Goal: Task Accomplishment & Management: Use online tool/utility

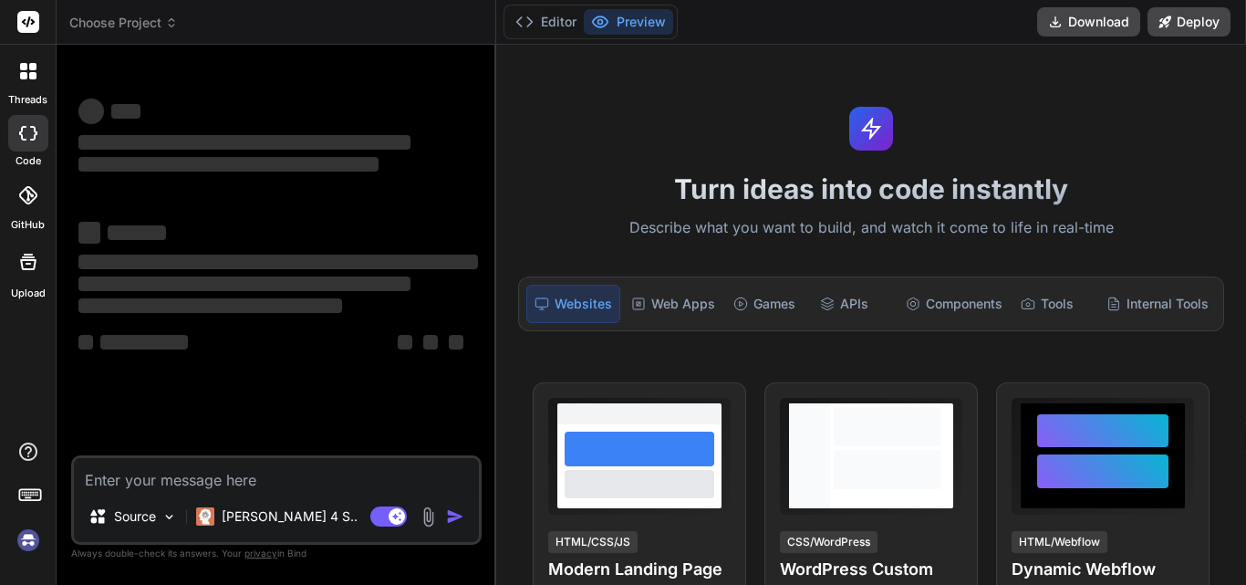
click at [238, 467] on textarea at bounding box center [276, 474] width 405 height 33
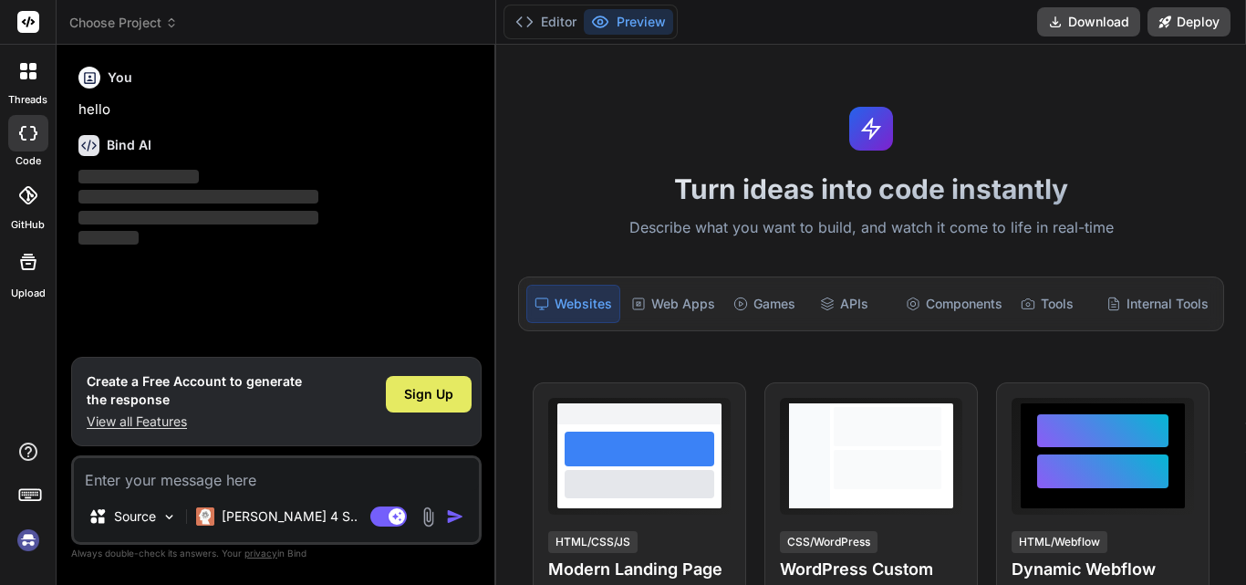
type textarea "x"
click at [274, 475] on textarea at bounding box center [276, 474] width 405 height 33
click at [153, 478] on textarea at bounding box center [276, 474] width 405 height 33
paste textarea "/* * parse_te_data * * parse_rdu_data takes a pointer to and existing "te_data"…"
type textarea "/* * parse_te_data * * parse_rdu_data takes a pointer to and existing "te_data"…"
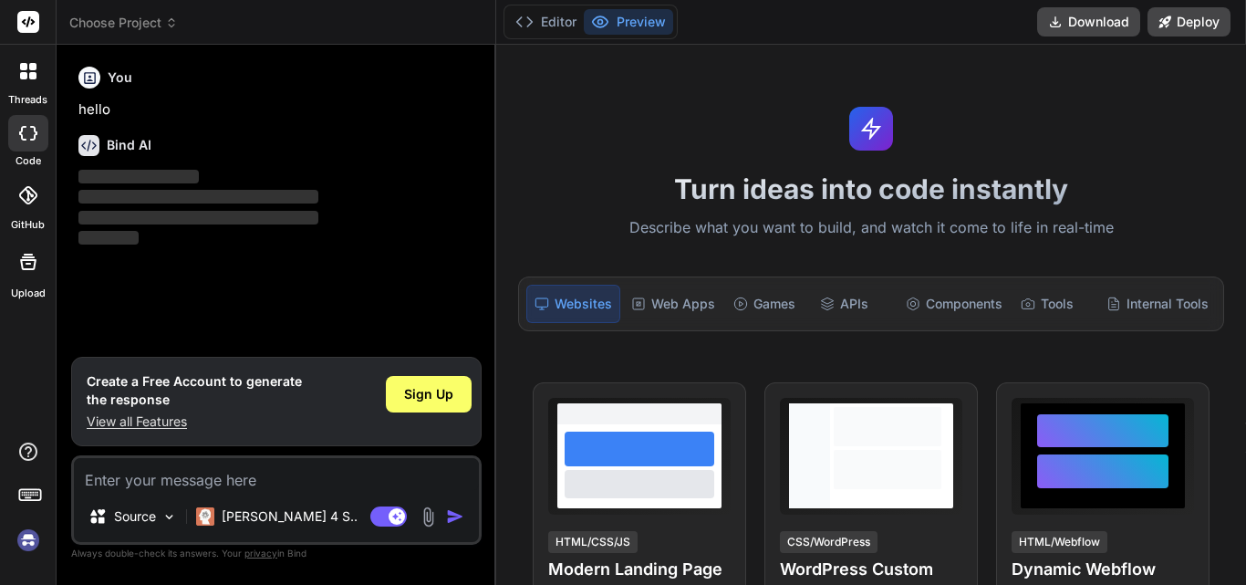
type textarea "x"
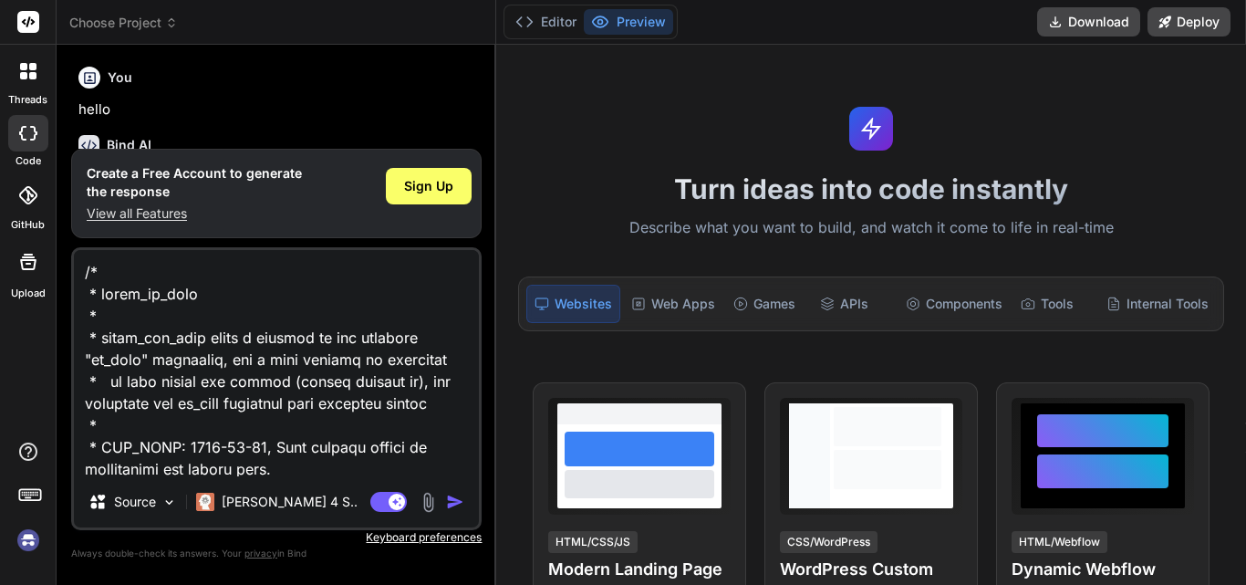
scroll to position [14691, 0]
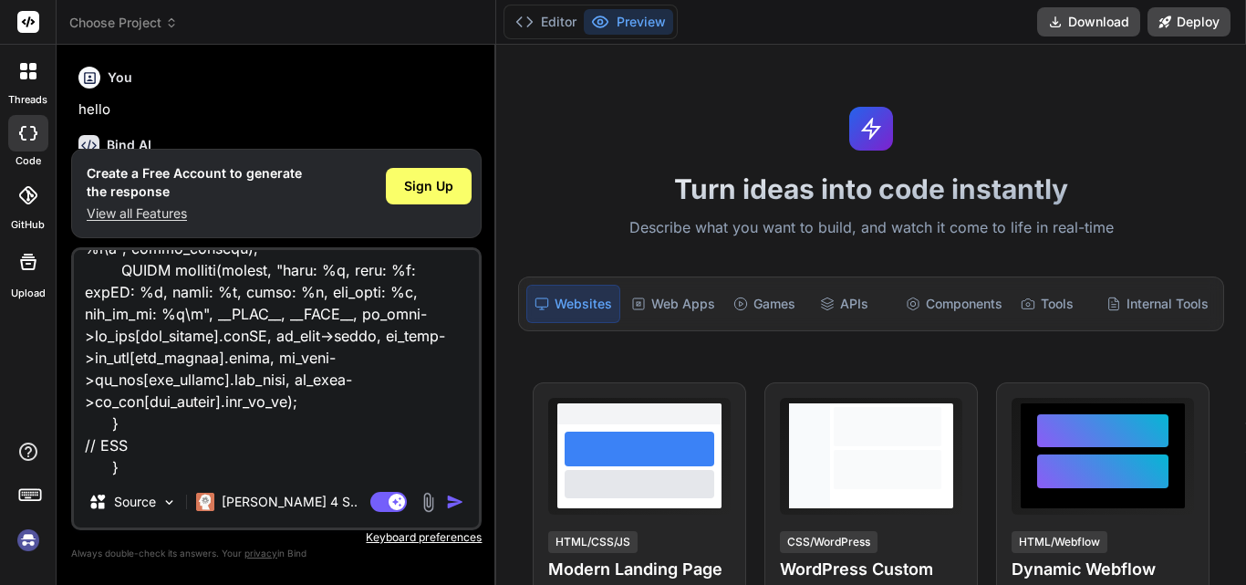
type textarea "/* * parse_te_data * * parse_rdu_data takes a pointer to and existing "te_data"…"
type textarea "x"
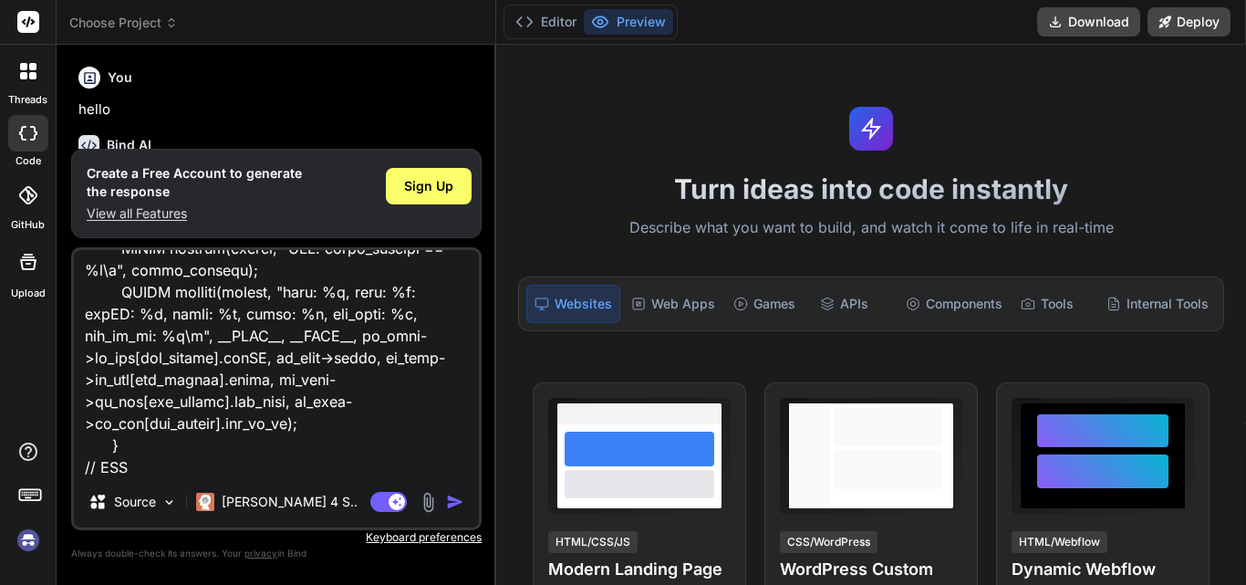
type textarea "/* * parse_te_data * * parse_rdu_data takes a pointer to and existing "te_data"…"
type textarea "x"
type textarea "/* * parse_te_data * * parse_rdu_data takes a pointer to and existing "te_data"…"
type textarea "x"
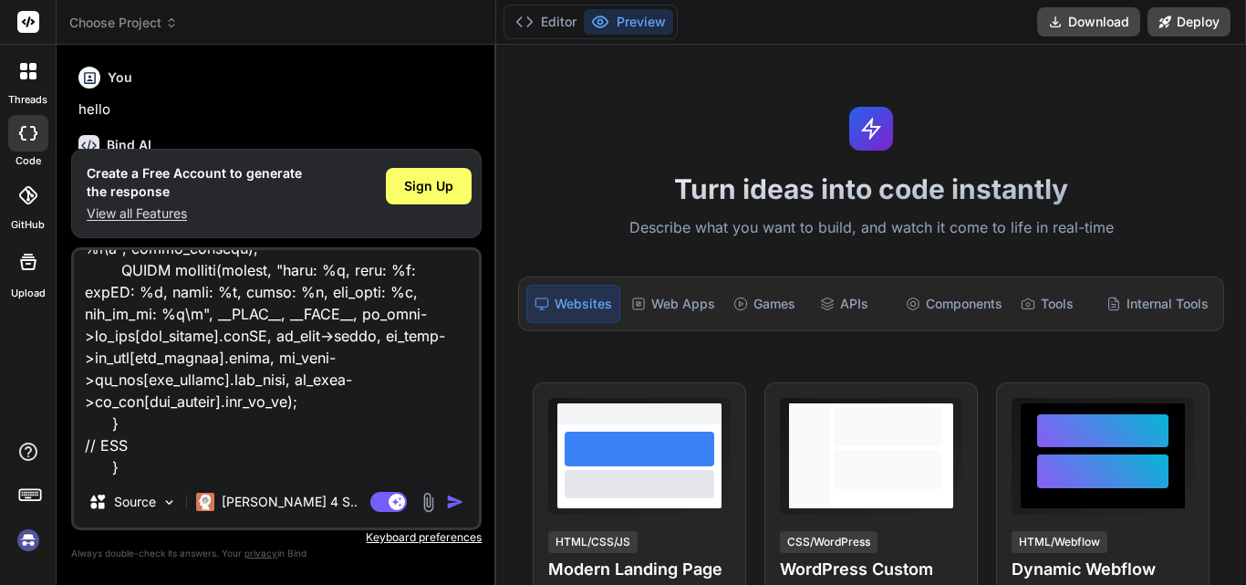
type textarea "/* * parse_te_data * * parse_rdu_data takes a pointer to and existing "te_data"…"
type textarea "x"
type textarea "/* * parse_te_data * * parse_rdu_data takes a pointer to and existing "te_data"…"
type textarea "x"
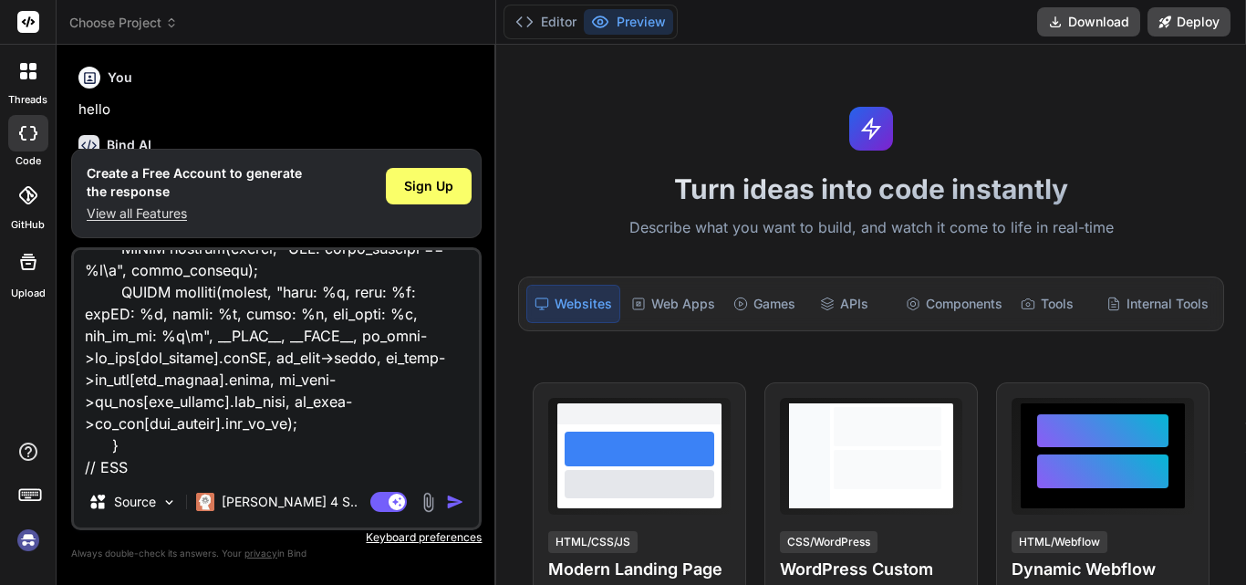
type textarea "/* * parse_te_data * * parse_rdu_data takes a pointer to and existing "te_data"…"
type textarea "x"
type textarea "/* * parse_te_data * * parse_rdu_data takes a pointer to and existing "te_data"…"
type textarea "x"
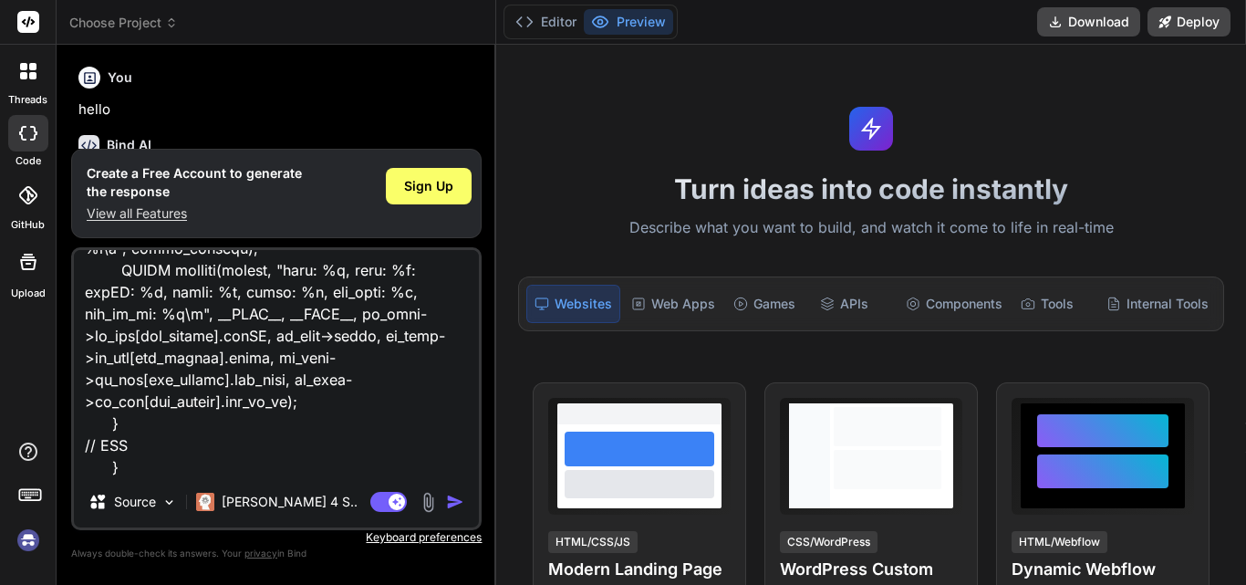
type textarea "/* * parse_te_data * * parse_rdu_data takes a pointer to and existing "te_data"…"
type textarea "x"
type textarea "/* * parse_te_data * * parse_rdu_data takes a pointer to and existing "te_data"…"
type textarea "x"
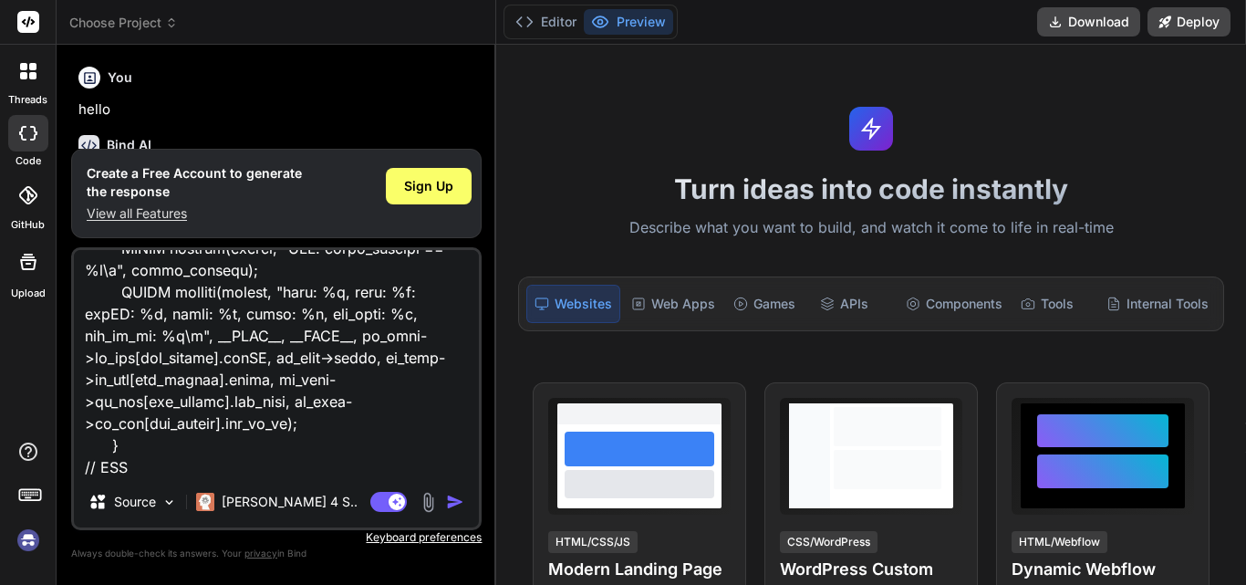
type textarea "/* * parse_te_data * * parse_rdu_data takes a pointer to and existing "te_data"…"
type textarea "x"
type textarea "/* * parse_te_data * * parse_rdu_data takes a pointer to and existing "te_data"…"
type textarea "x"
type textarea "/* * parse_te_data * * parse_rdu_data takes a pointer to and existing "te_data"…"
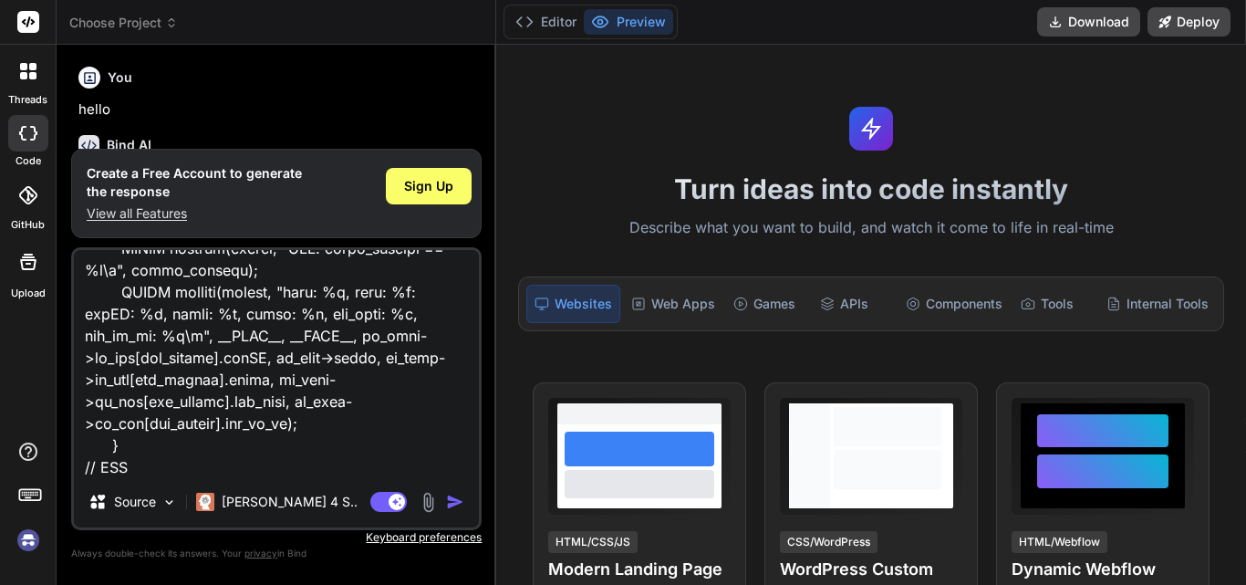
type textarea "x"
type textarea "/* * parse_te_data * * parse_rdu_data takes a pointer to and existing "te_data"…"
type textarea "x"
type textarea "/* * parse_te_data * * parse_rdu_data takes a pointer to and existing "te_data"…"
type textarea "x"
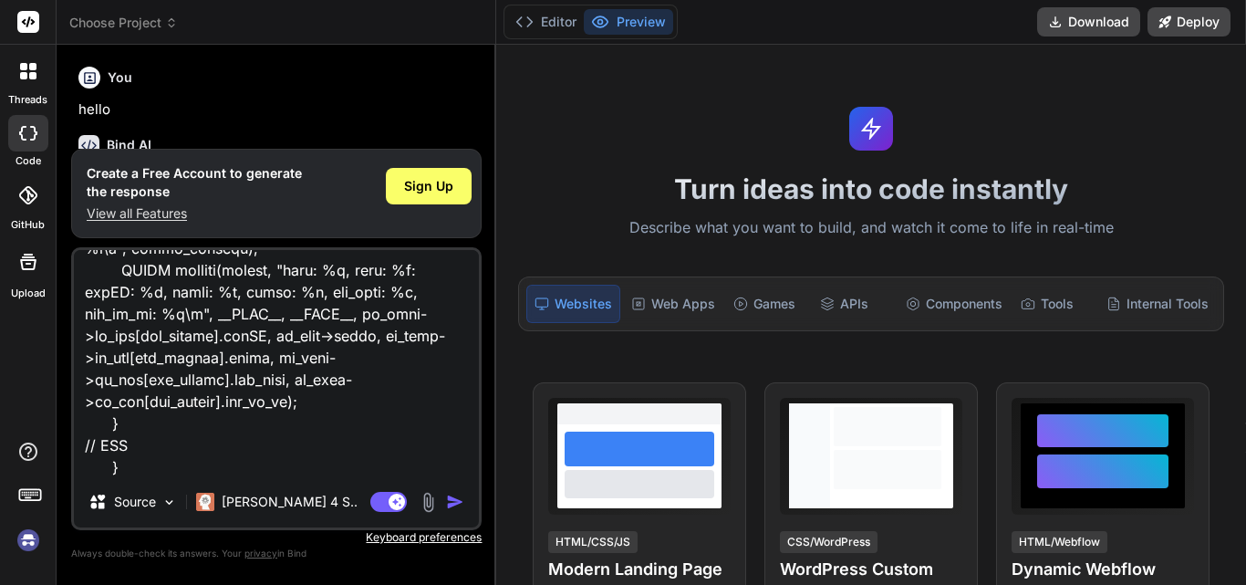
type textarea "/* * parse_te_data * * parse_rdu_data takes a pointer to and existing "te_data"…"
type textarea "x"
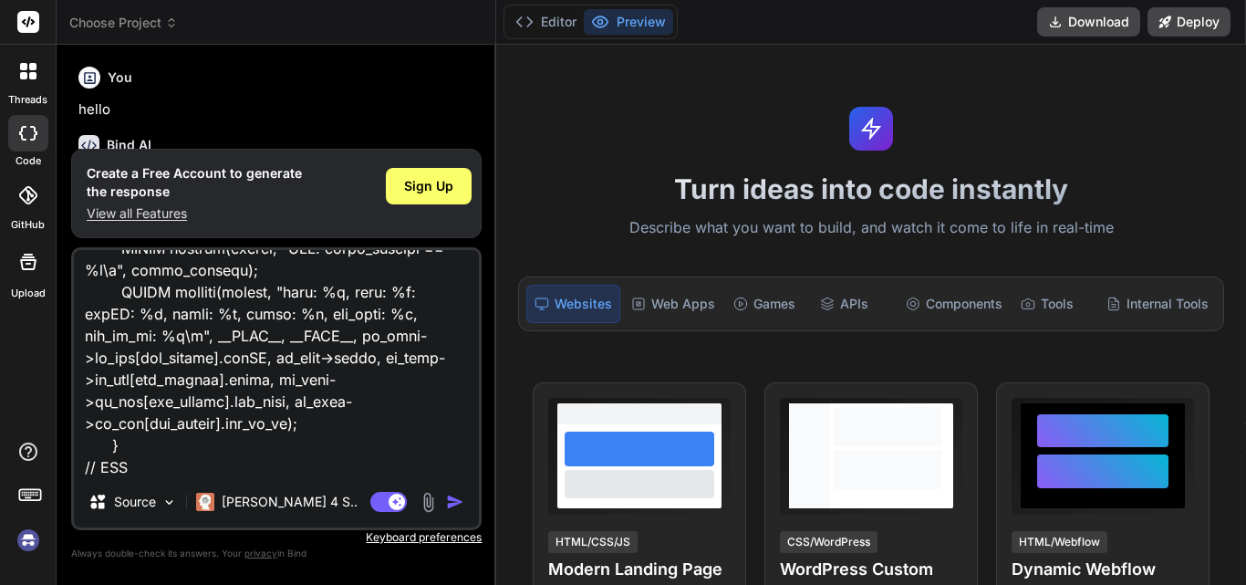
type textarea "/* * parse_te_data * * parse_rdu_data takes a pointer to and existing "te_data"…"
type textarea "x"
type textarea "/* * parse_te_data * * parse_rdu_data takes a pointer to and existing "te_data"…"
type textarea "x"
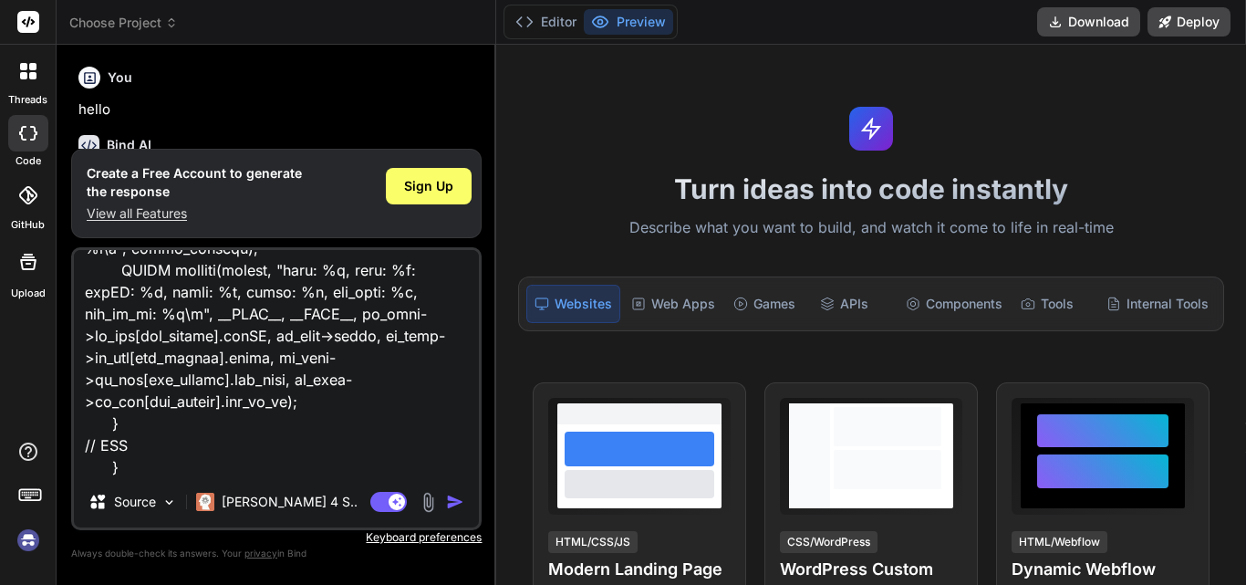
type textarea "/* * parse_te_data * * parse_rdu_data takes a pointer to and existing "te_data"…"
type textarea "x"
type textarea "/* * parse_te_data * * parse_rdu_data takes a pointer to and existing "te_data"…"
type textarea "x"
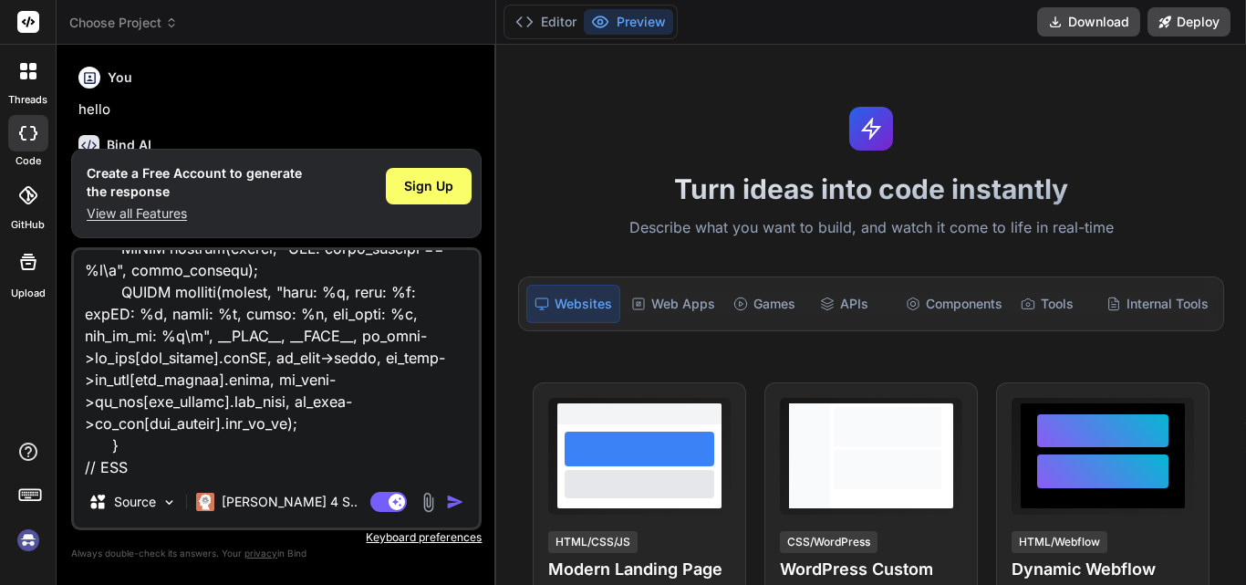
type textarea "/* * parse_te_data * * parse_rdu_data takes a pointer to and existing "te_data"…"
type textarea "x"
type textarea "/* * parse_te_data * * parse_rdu_data takes a pointer to and existing "te_data"…"
type textarea "x"
type textarea "/* * parse_te_data * * parse_rdu_data takes a pointer to and existing "te_data"…"
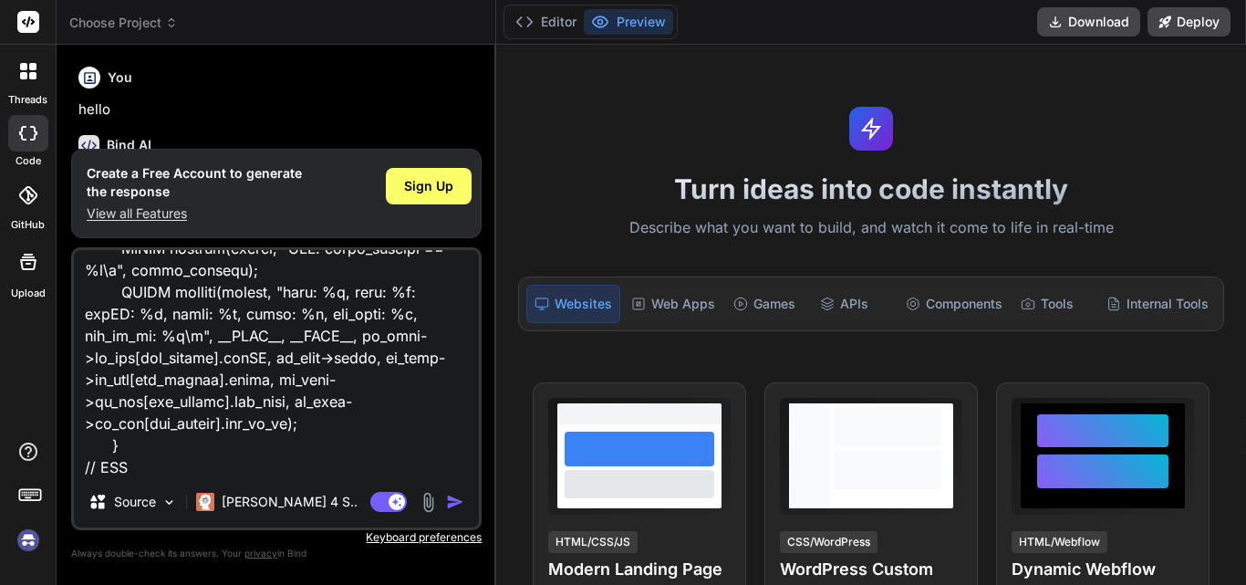
type textarea "x"
type textarea "/* * parse_te_data * * parse_rdu_data takes a pointer to and existing "te_data"…"
type textarea "x"
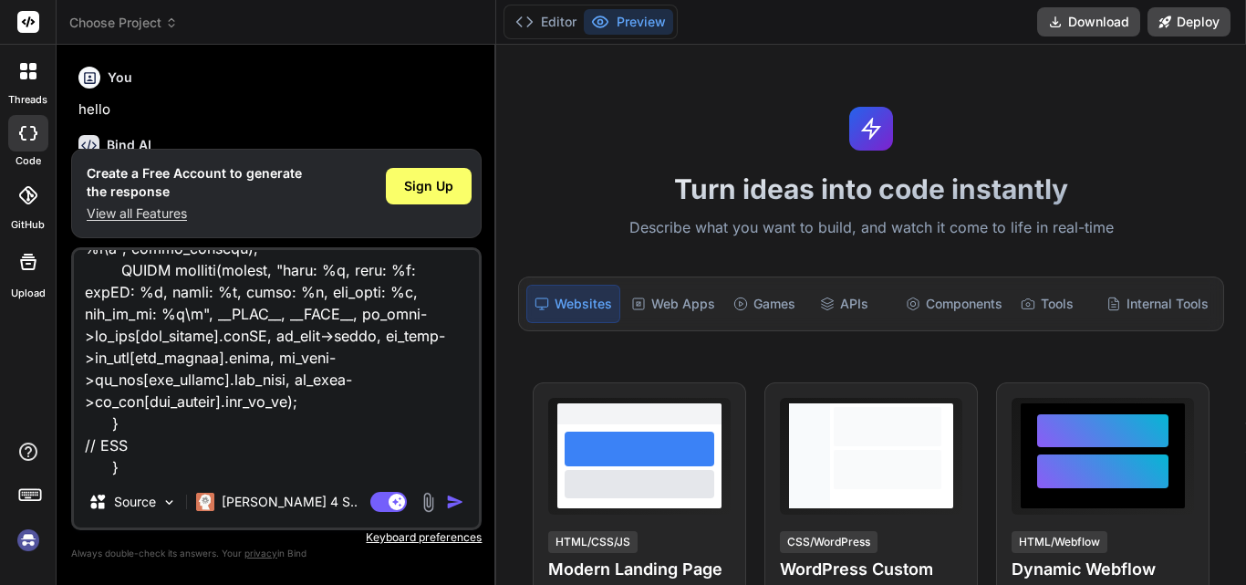
type textarea "/* * parse_te_data * * parse_rdu_data takes a pointer to and existing "te_data"…"
type textarea "x"
type textarea "/* * parse_te_data * * parse_rdu_data takes a pointer to and existing "te_data"…"
type textarea "x"
type textarea "/* * parse_te_data * * parse_rdu_data takes a pointer to and existing "te_data"…"
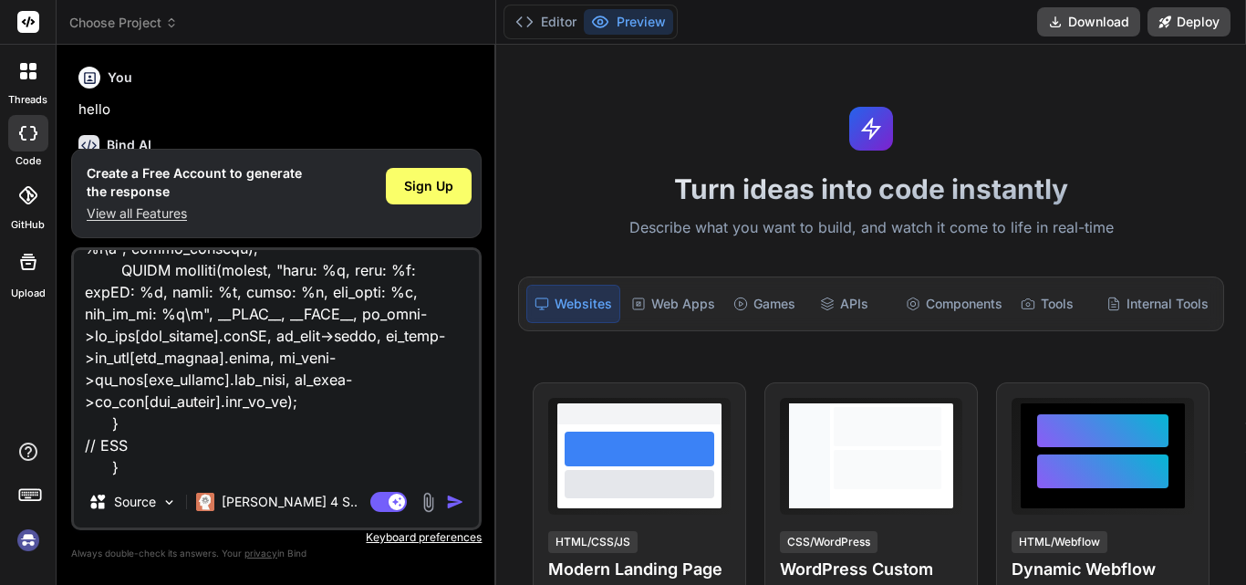
type textarea "x"
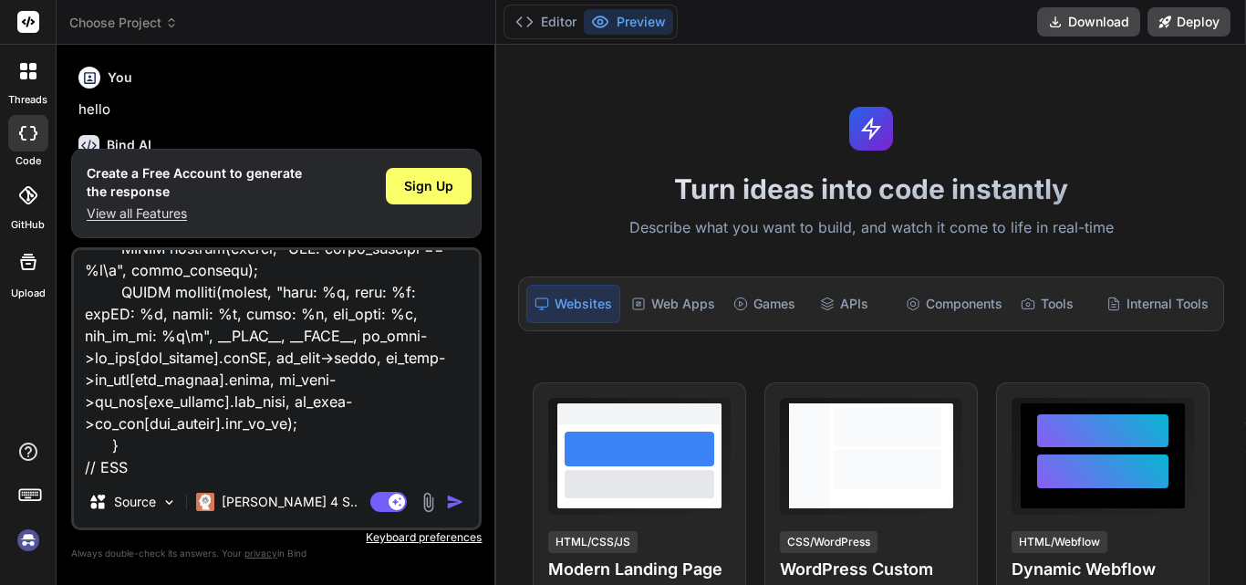
type textarea "/* * parse_te_data * * parse_rdu_data takes a pointer to and existing "te_data"…"
type textarea "x"
type textarea "/* * parse_te_data * * parse_rdu_data takes a pointer to and existing "te_data"…"
type textarea "x"
type textarea "/* * parse_te_data * * parse_rdu_data takes a pointer to and existing "te_data"…"
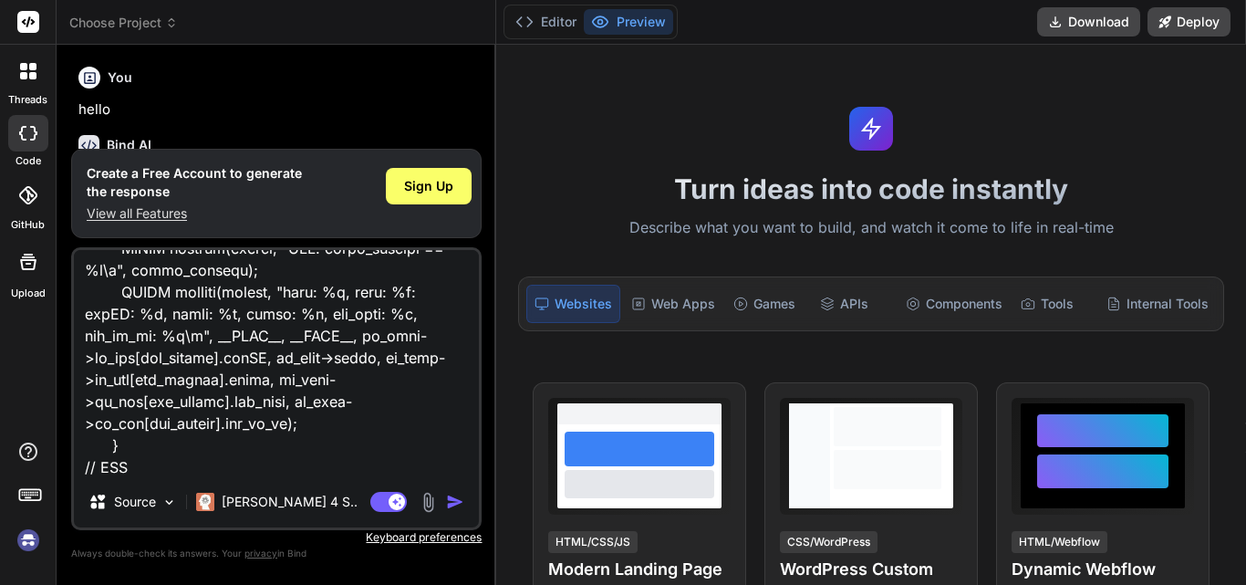
type textarea "x"
type textarea "/* * parse_te_data * * parse_rdu_data takes a pointer to and existing "te_data"…"
type textarea "x"
type textarea "/* * parse_te_data * * parse_rdu_data takes a pointer to and existing "te_data"…"
type textarea "x"
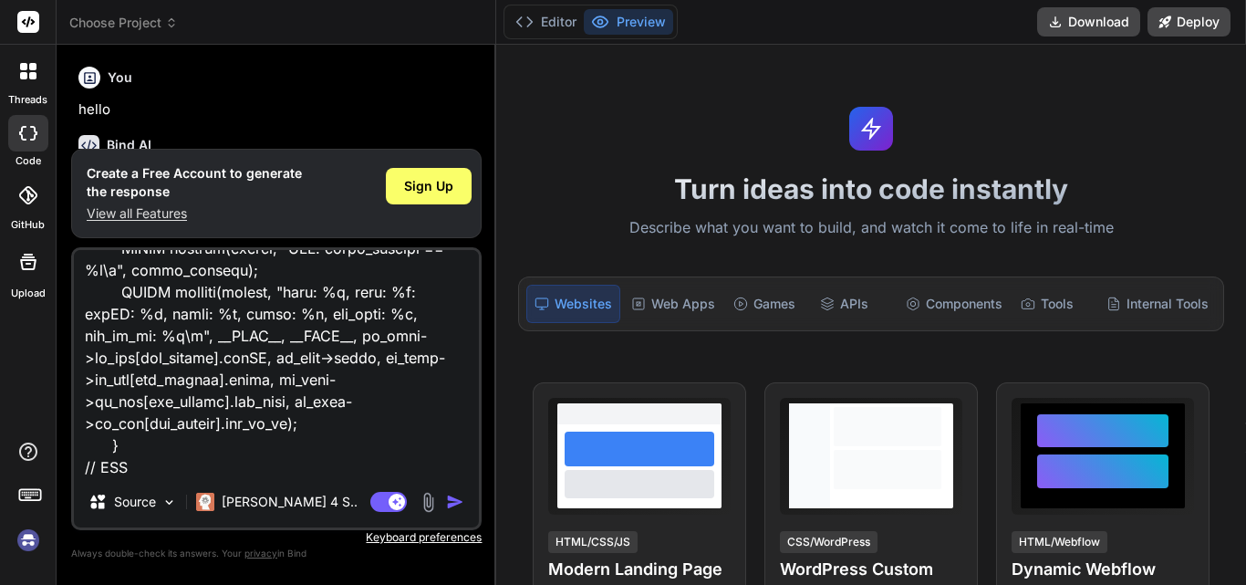
type textarea "/* * parse_te_data * * parse_rdu_data takes a pointer to and existing "te_data"…"
type textarea "x"
type textarea "/* * parse_te_data * * parse_rdu_data takes a pointer to and existing "te_data"…"
type textarea "x"
type textarea "/* * parse_te_data * * parse_rdu_data takes a pointer to and existing "te_data"…"
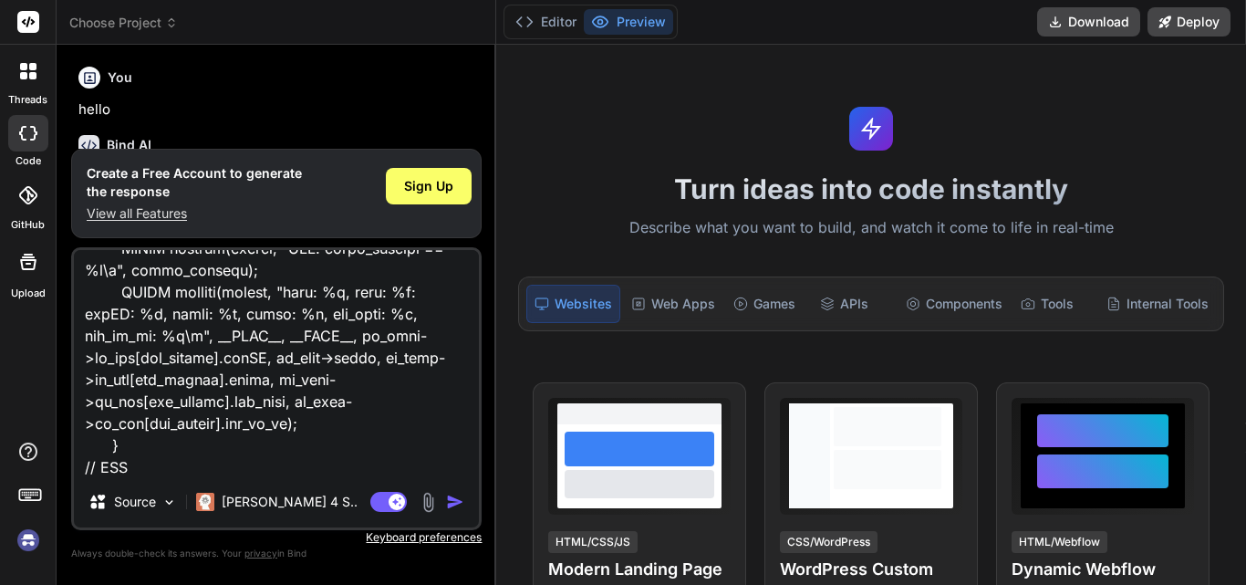
type textarea "x"
type textarea "/* * parse_te_data * * parse_rdu_data takes a pointer to and existing "te_data"…"
type textarea "x"
type textarea "/* * parse_te_data * * parse_rdu_data takes a pointer to and existing "te_data"…"
type textarea "x"
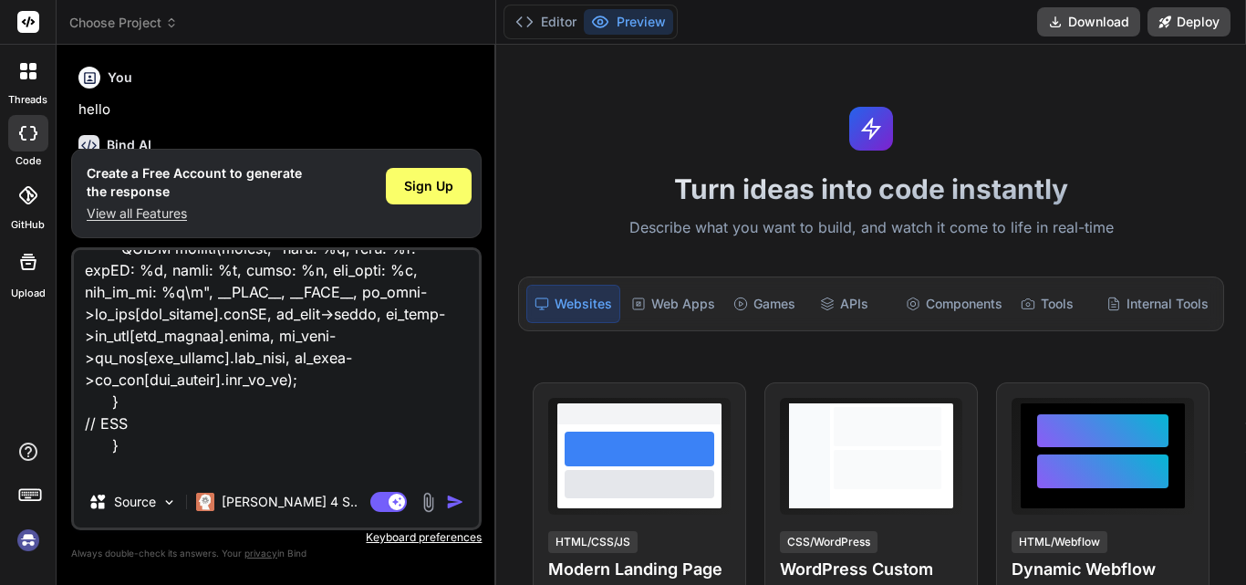
type textarea "/* * parse_te_data * * parse_rdu_data takes a pointer to and existing "te_data"…"
type textarea "x"
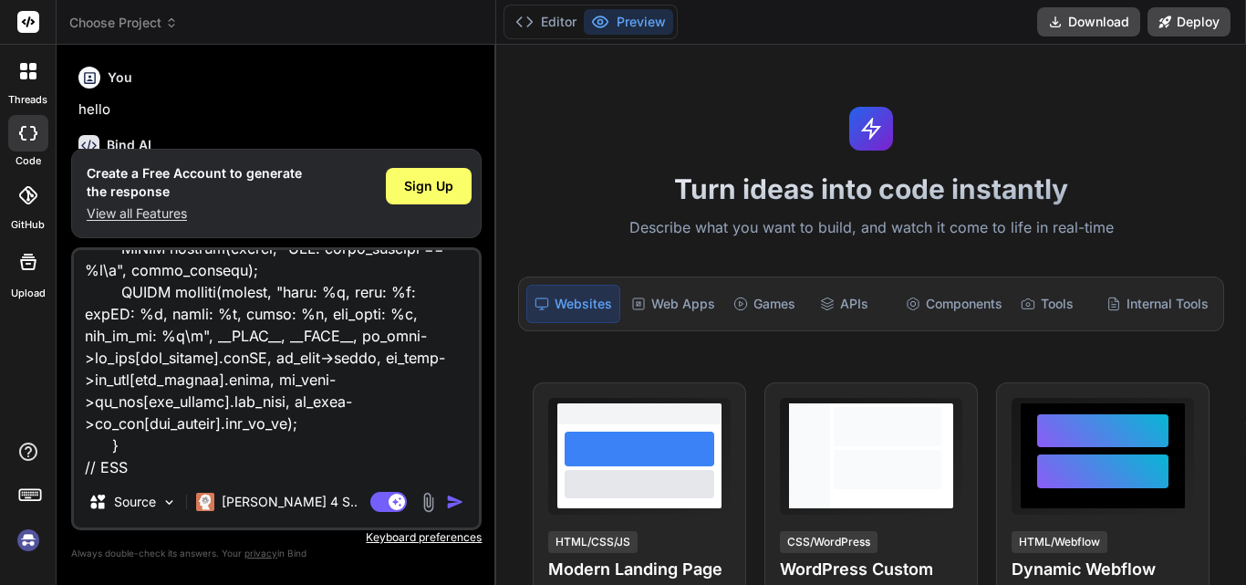
type textarea "/* * parse_te_data * * parse_rdu_data takes a pointer to and existing "te_data"…"
type textarea "x"
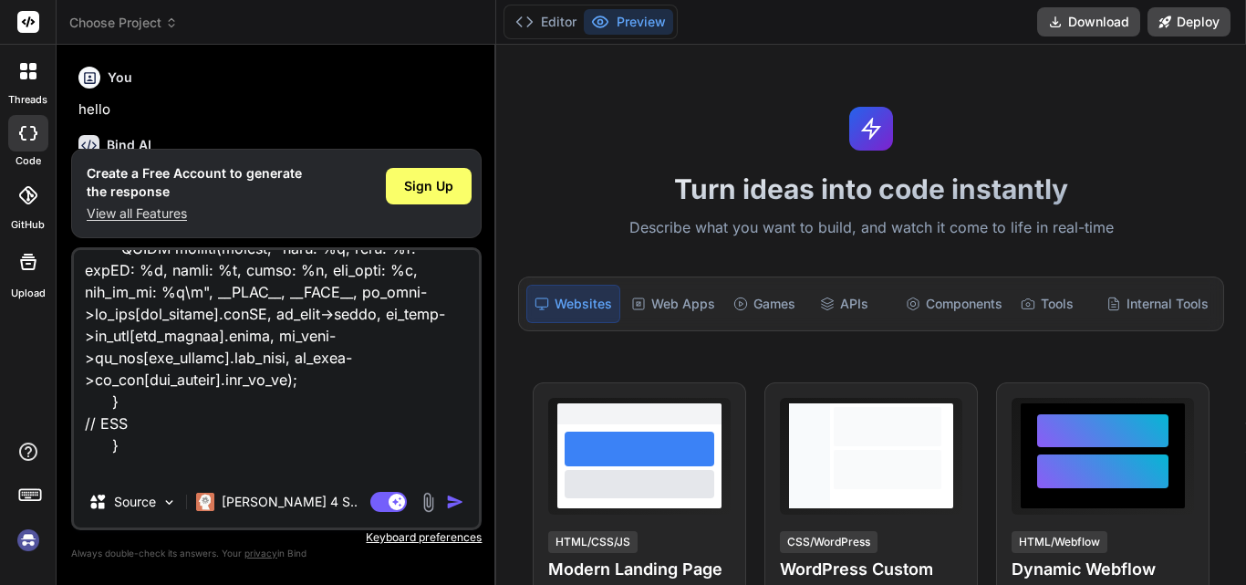
type textarea "/* * parse_te_data * * parse_rdu_data takes a pointer to and existing "te_data"…"
type textarea "x"
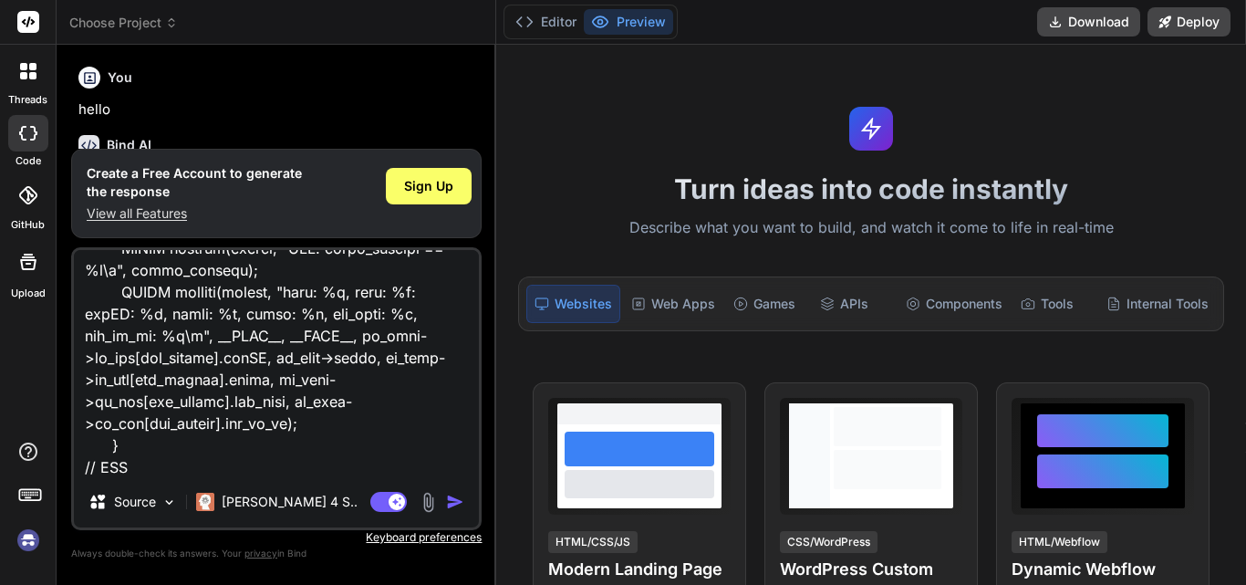
type textarea "/* * parse_te_data * * parse_rdu_data takes a pointer to and existing "te_data"…"
type textarea "x"
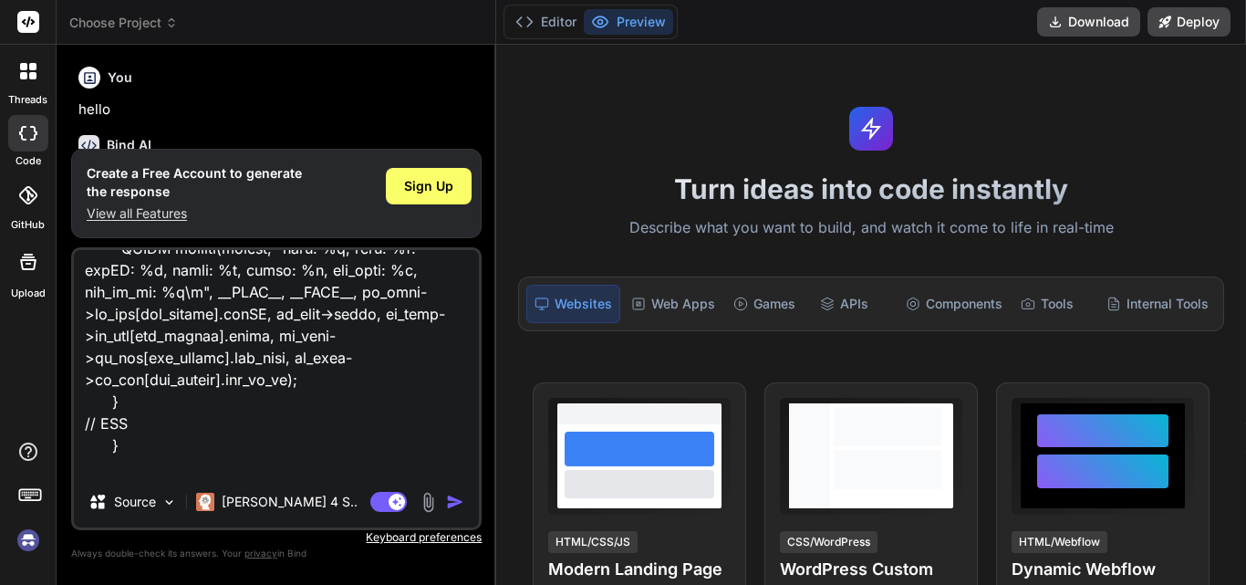
type textarea "/* * parse_te_data * * parse_rdu_data takes a pointer to and existing "te_data"…"
type textarea "x"
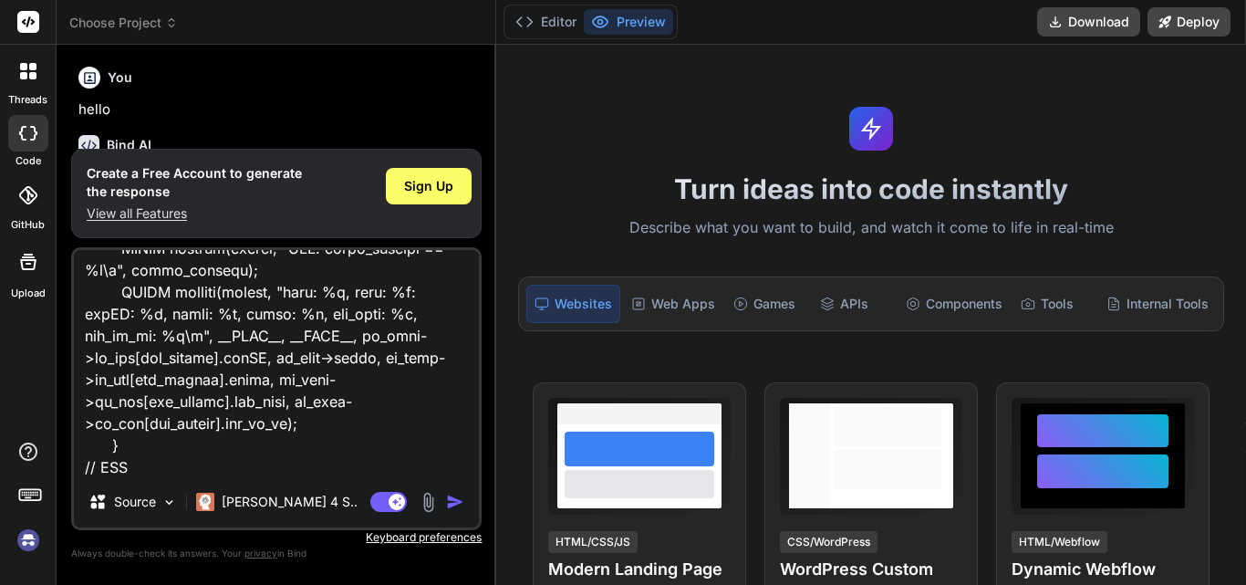
type textarea "/* * parse_te_data * * parse_rdu_data takes a pointer to and existing "te_data"…"
type textarea "x"
type textarea "/* * parse_te_data * * parse_rdu_data takes a pointer to and existing "te_data"…"
type textarea "x"
type textarea "/* * parse_te_data * * parse_rdu_data takes a pointer to and existing "te_data"…"
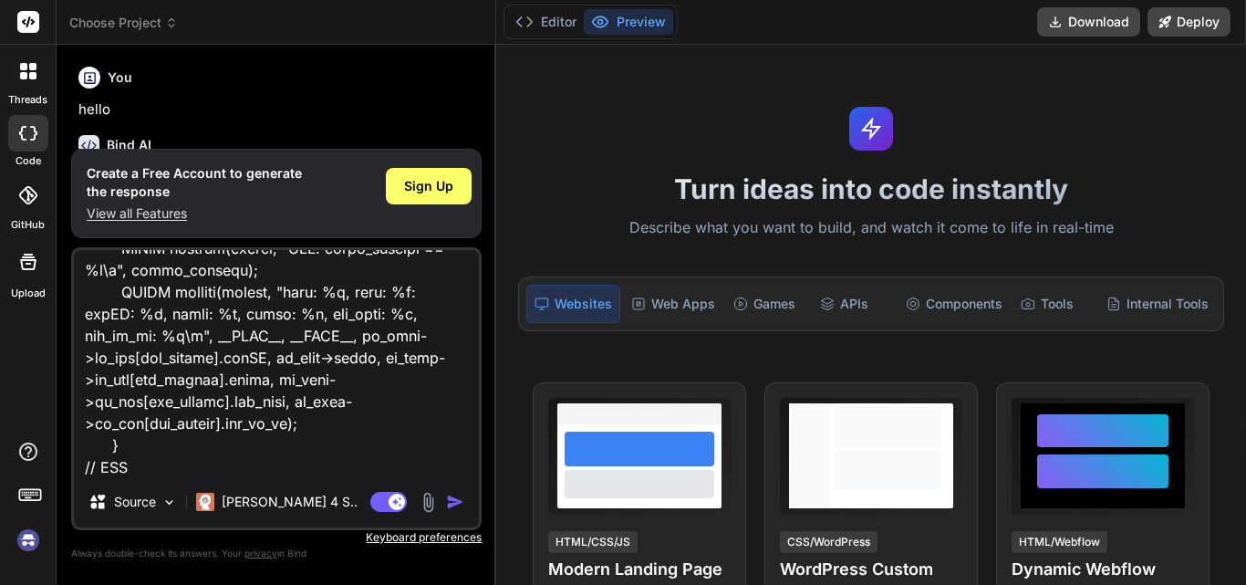
type textarea "x"
type textarea "/* * parse_te_data * * parse_rdu_data takes a pointer to and existing "te_data"…"
type textarea "x"
type textarea "/* * parse_te_data * * parse_rdu_data takes a pointer to and existing "te_data"…"
type textarea "x"
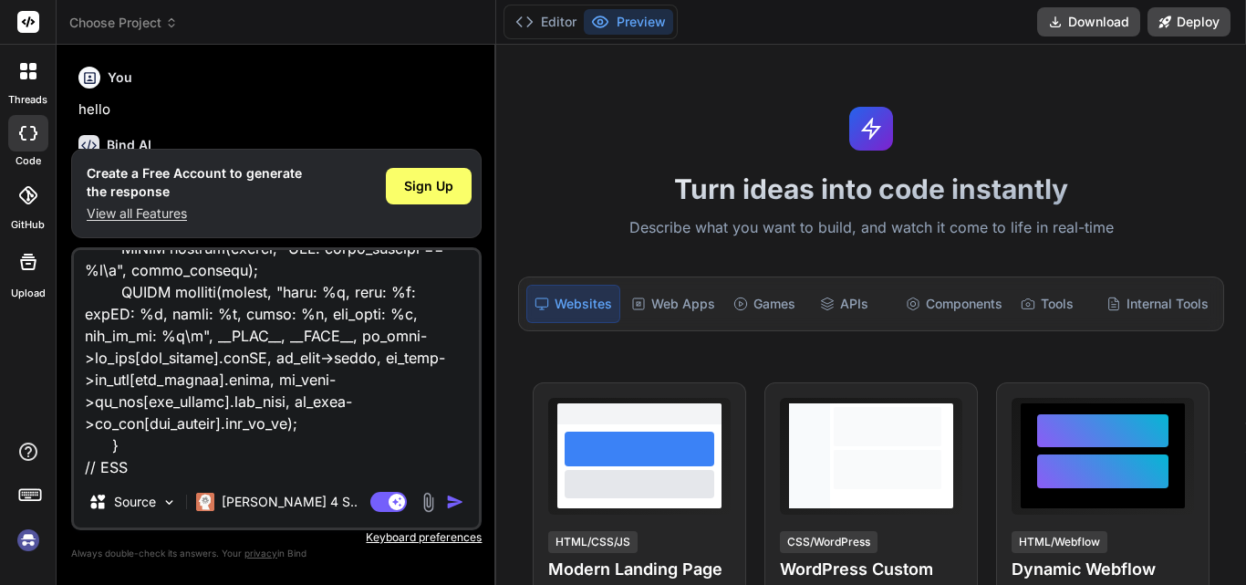
type textarea "/* * parse_te_data * * parse_rdu_data takes a pointer to and existing "te_data"…"
type textarea "x"
type textarea "/* * parse_te_data * * parse_rdu_data takes a pointer to and existing "te_data"…"
type textarea "x"
type textarea "/* * parse_te_data * * parse_rdu_data takes a pointer to and existing "te_data"…"
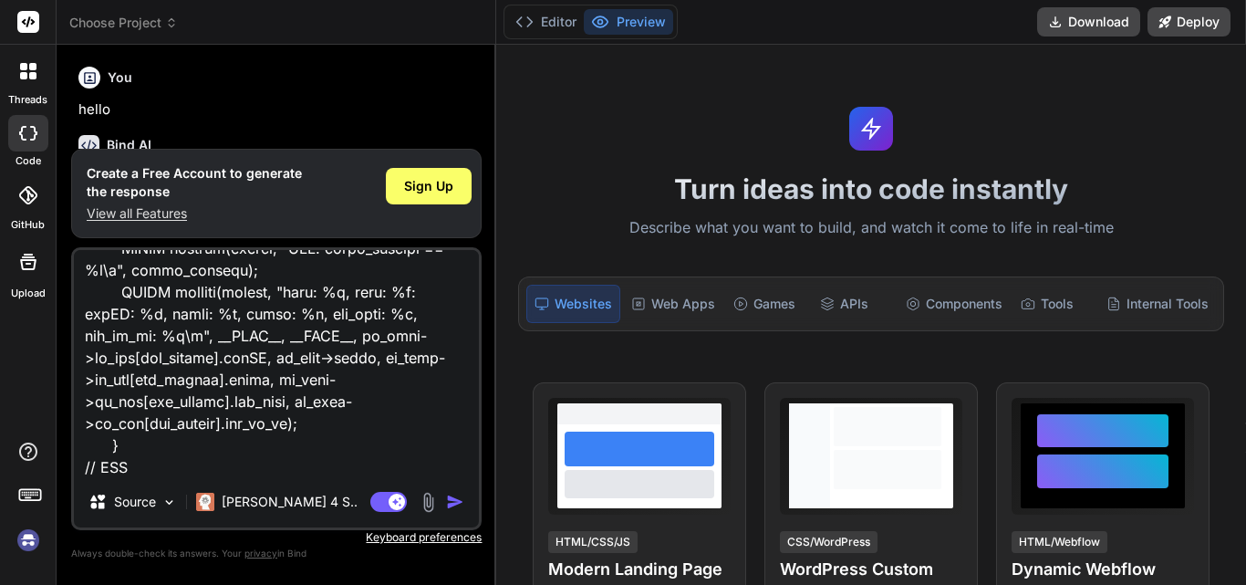
type textarea "x"
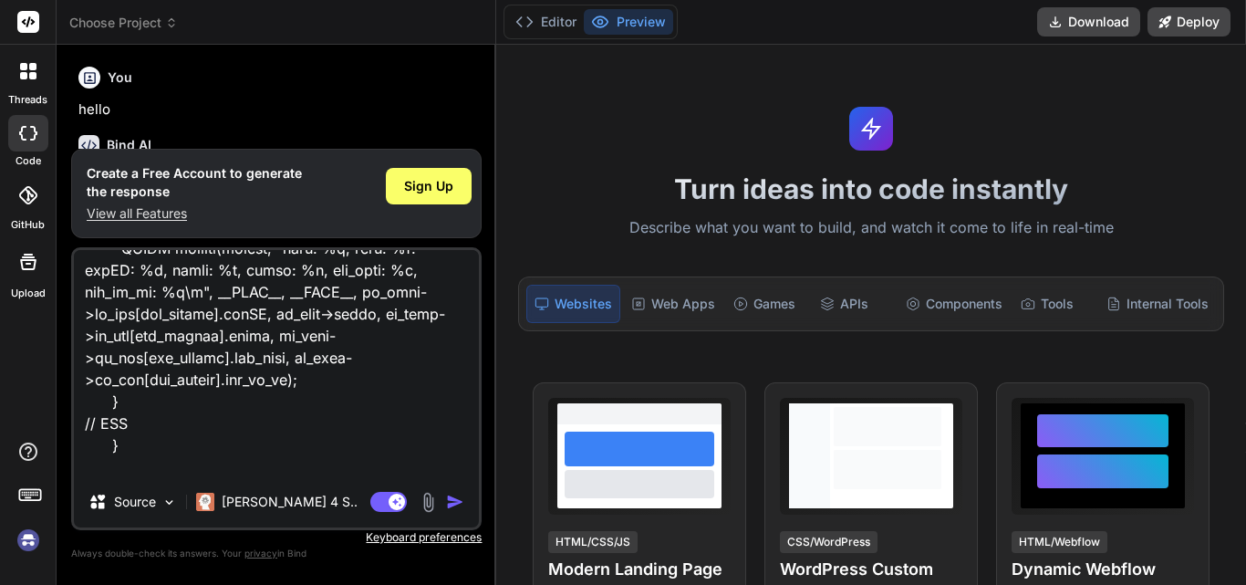
type textarea "/* * parse_te_data * * parse_rdu_data takes a pointer to and existing "te_data"…"
type textarea "x"
type textarea "/* * parse_te_data * * parse_rdu_data takes a pointer to and existing "te_data"…"
type textarea "x"
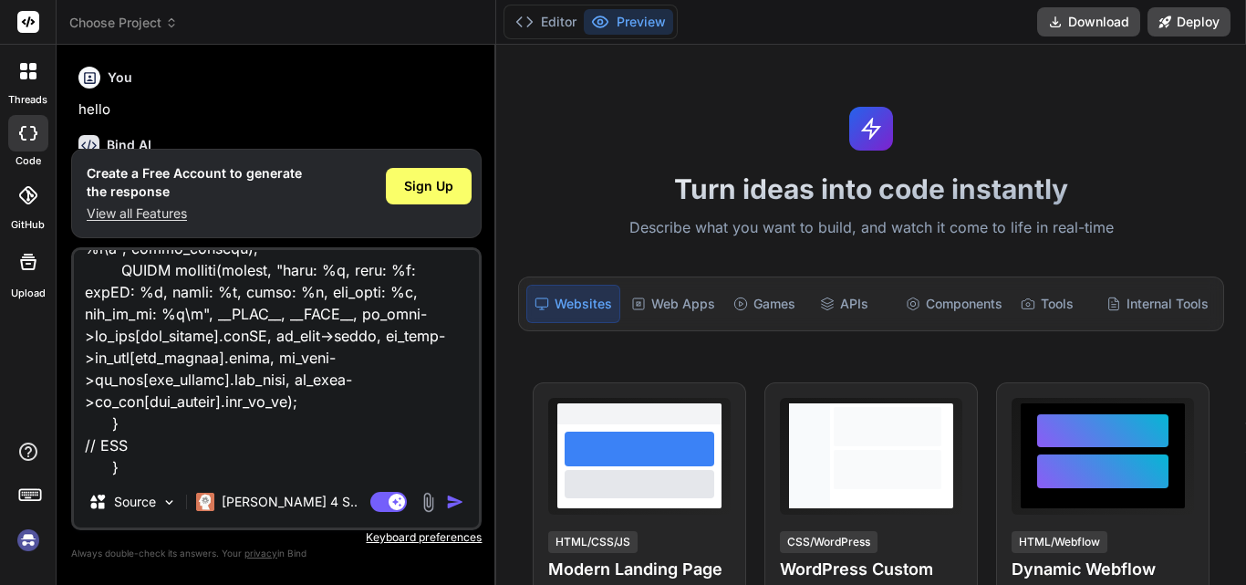
type textarea "/* * parse_te_data * * parse_rdu_data takes a pointer to and existing "te_data"…"
type textarea "x"
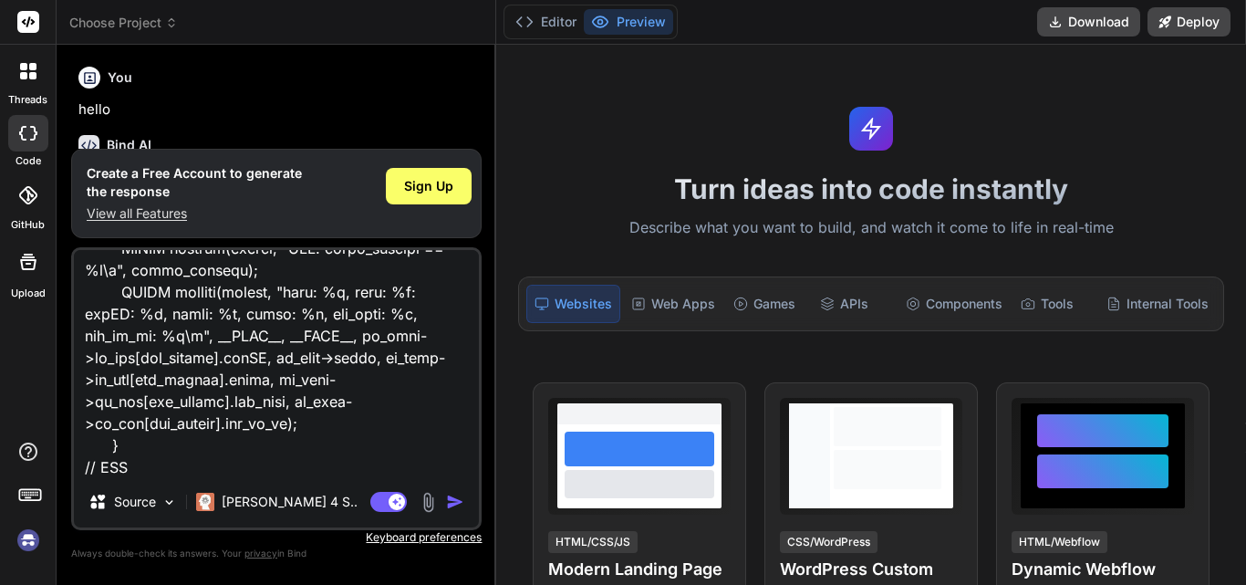
type textarea "/* * parse_te_data * * parse_rdu_data takes a pointer to and existing "te_data"…"
type textarea "x"
type textarea "/* * parse_te_data * * parse_rdu_data takes a pointer to and existing "te_data"…"
type textarea "x"
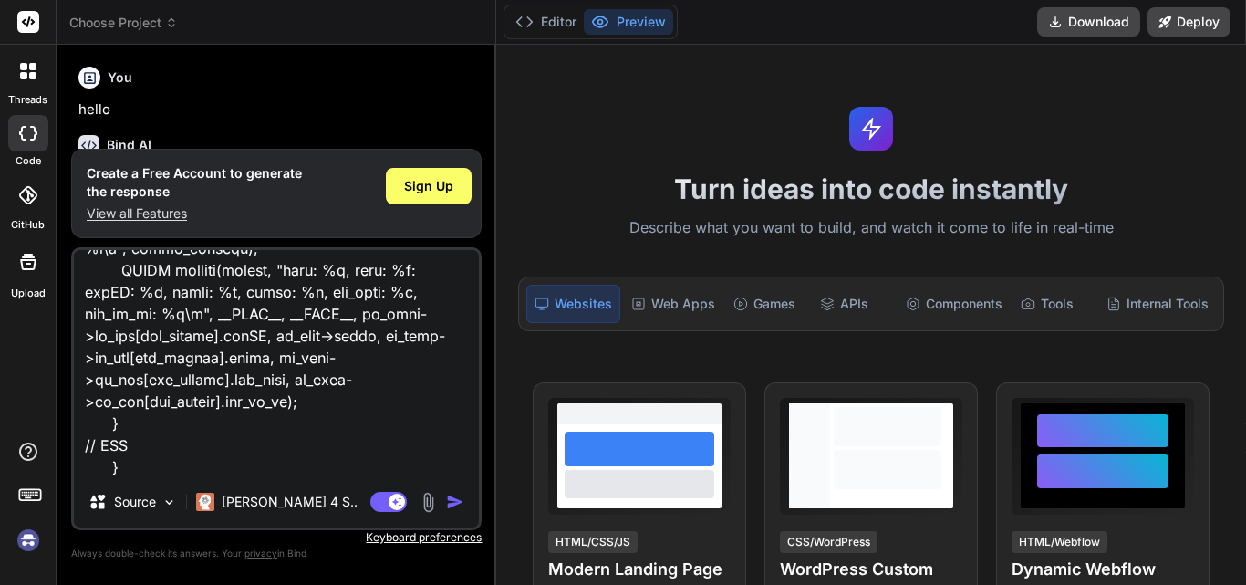
type textarea "/* * parse_te_data * * parse_rdu_data takes a pointer to and existing "te_data"…"
type textarea "x"
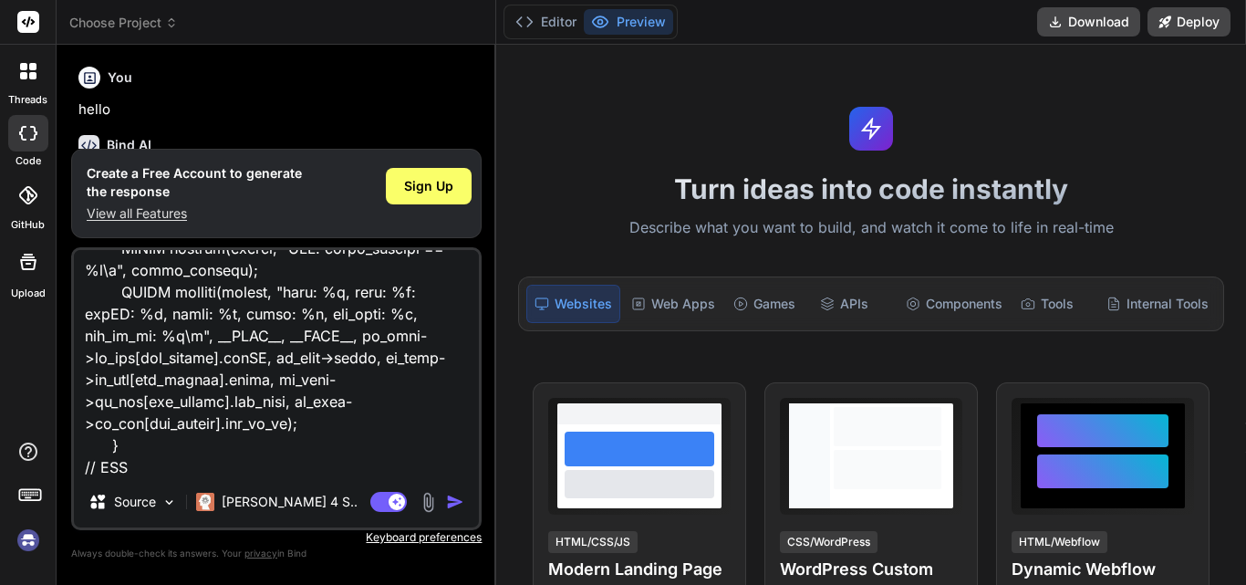
type textarea "/* * parse_te_data * * parse_rdu_data takes a pointer to and existing "te_data"…"
type textarea "x"
type textarea "/* * parse_te_data * * parse_rdu_data takes a pointer to and existing "te_data"…"
type textarea "x"
type textarea "/* * parse_te_data * * parse_rdu_data takes a pointer to and existing "te_data"…"
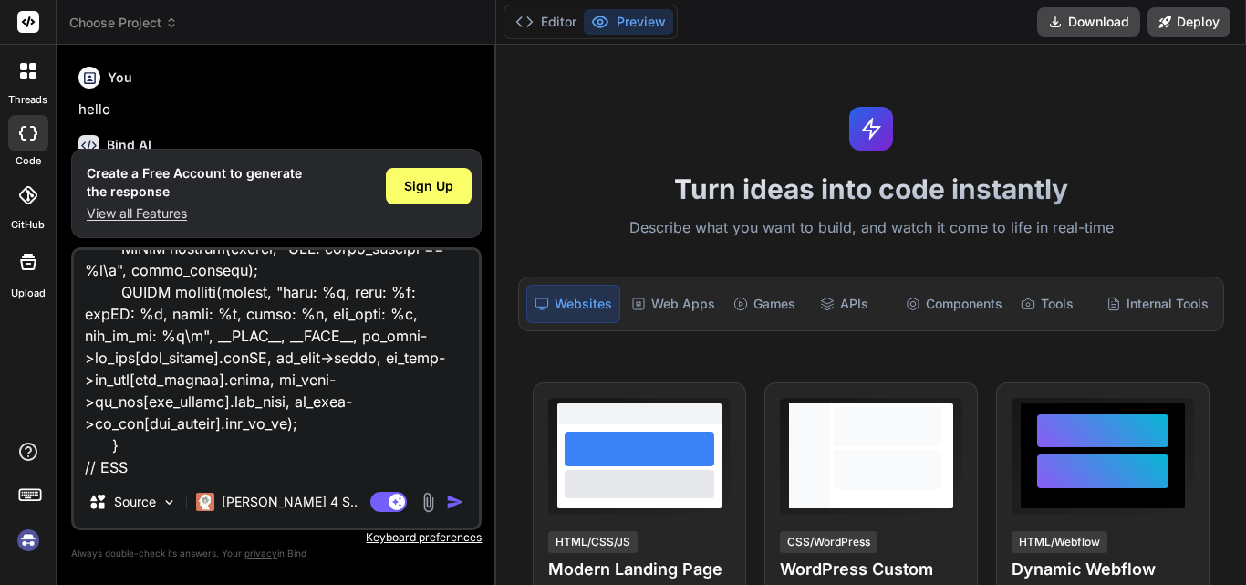
type textarea "x"
type textarea "/* * parse_te_data * * parse_rdu_data takes a pointer to and existing "te_data"…"
type textarea "x"
type textarea "/* * parse_te_data * * parse_rdu_data takes a pointer to and existing "te_data"…"
type textarea "x"
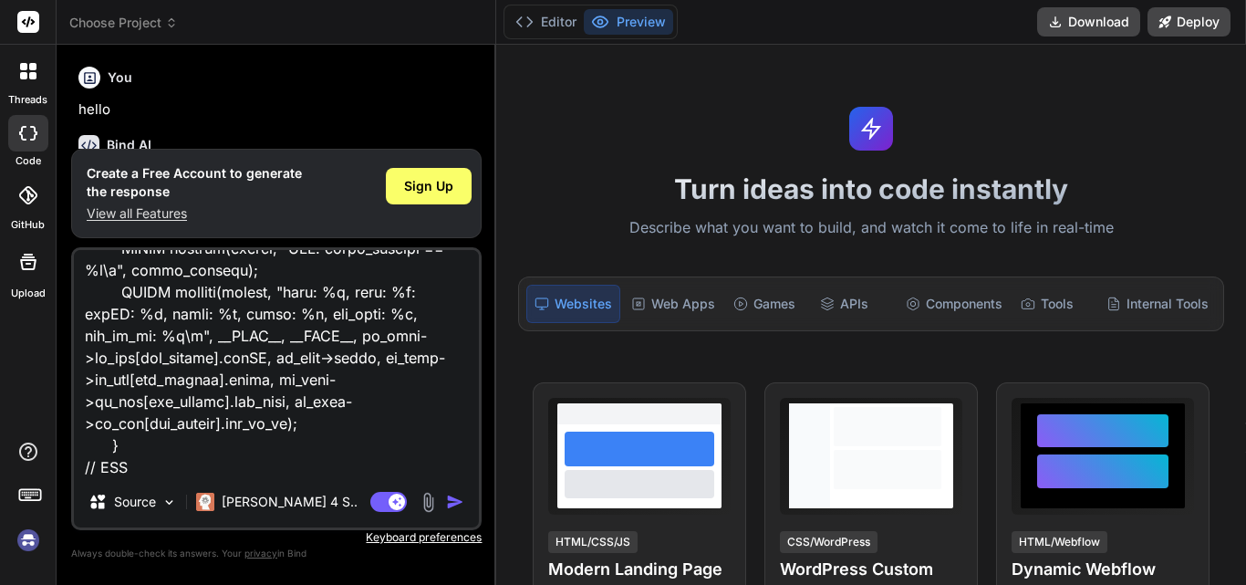
type textarea "/* * parse_te_data * * parse_rdu_data takes a pointer to and existing "te_data"…"
type textarea "x"
type textarea "/* * parse_te_data * * parse_rdu_data takes a pointer to and existing "te_data"…"
type textarea "x"
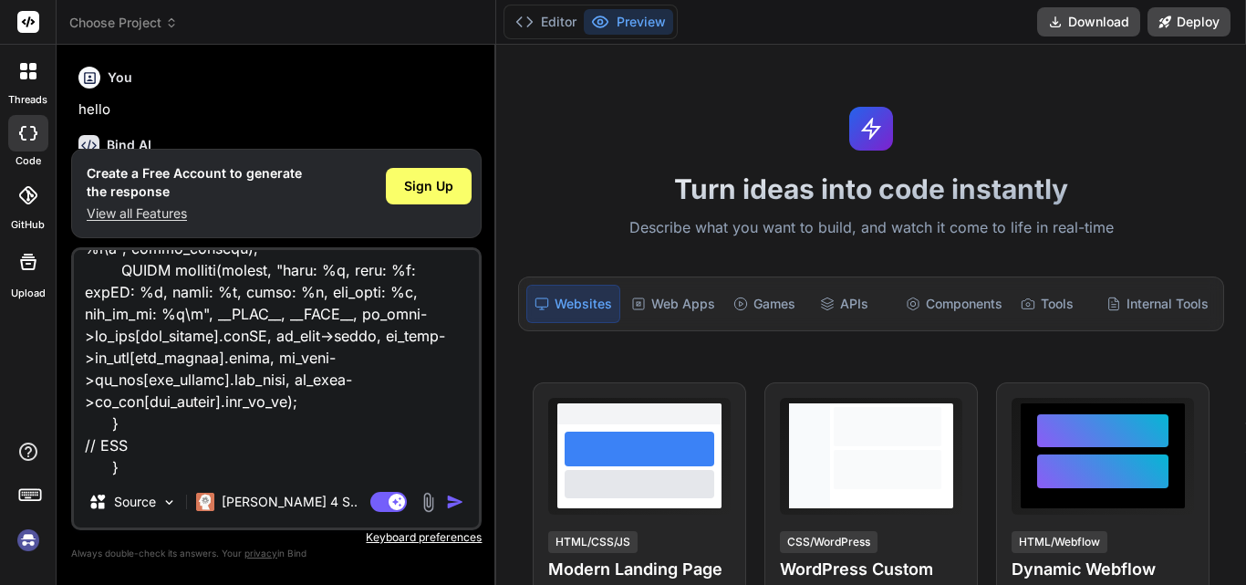
type textarea "/* * parse_te_data * * parse_rdu_data takes a pointer to and existing "te_data"…"
type textarea "x"
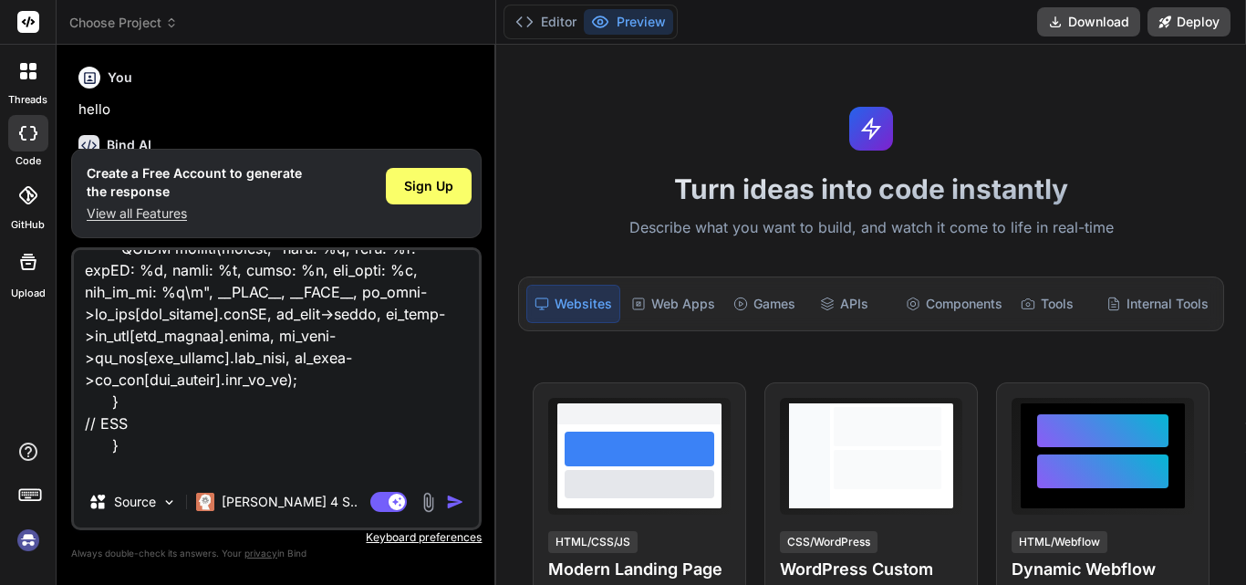
type textarea "/* * parse_te_data * * parse_rdu_data takes a pointer to and existing "te_data"…"
type textarea "x"
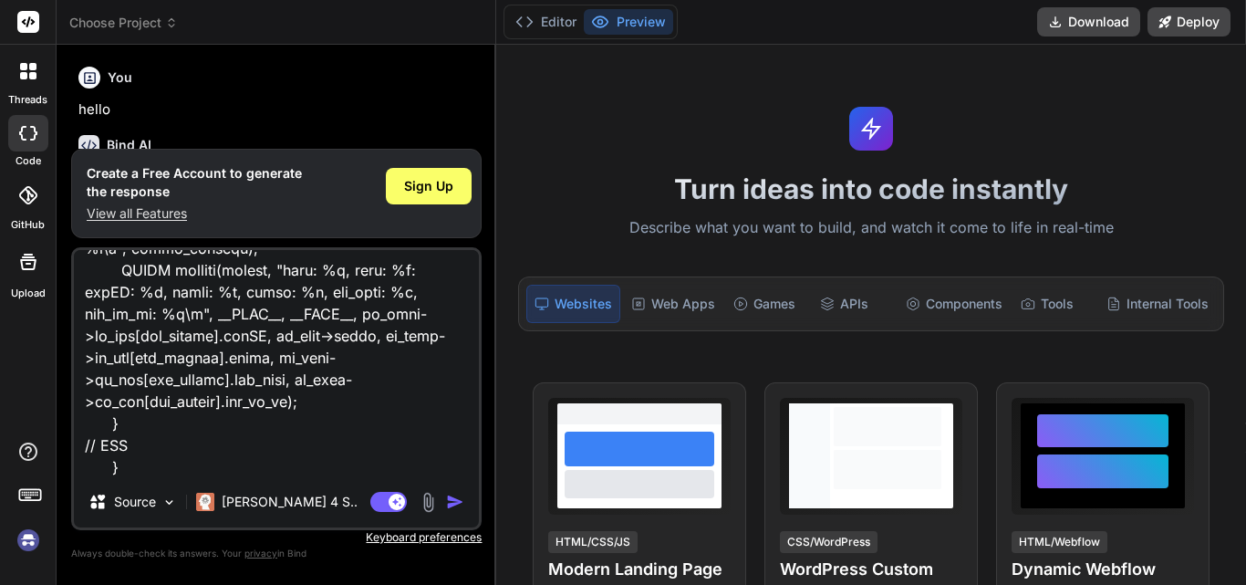
type textarea "/* * parse_te_data * * parse_rdu_data takes a pointer to and existing "te_data"…"
type textarea "x"
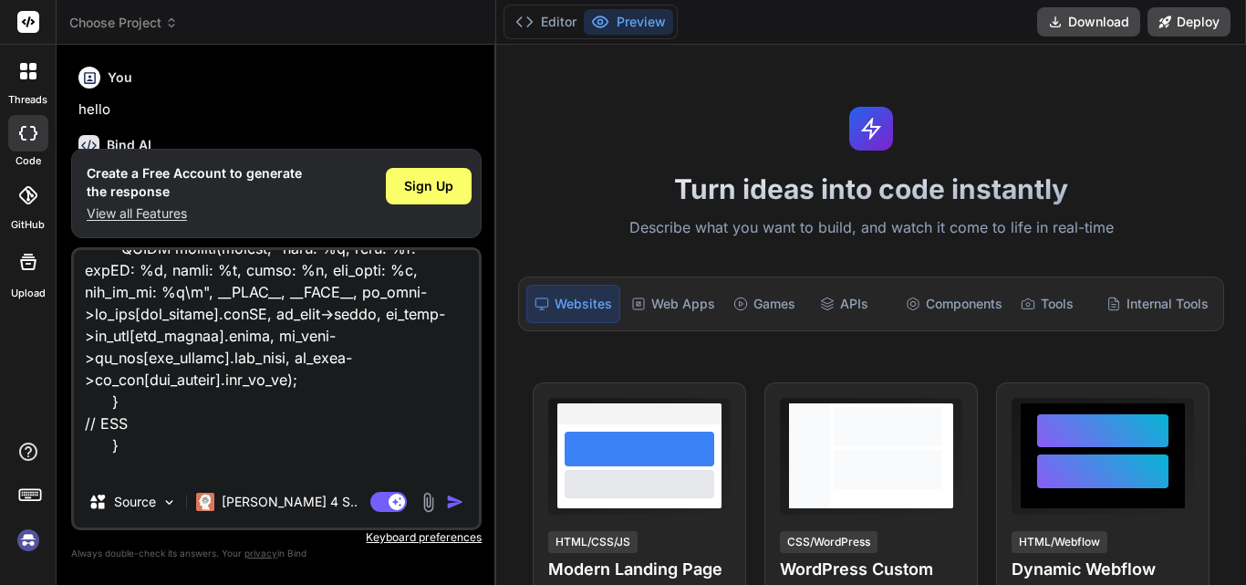
type textarea "/* * parse_te_data * * parse_rdu_data takes a pointer to and existing "te_data"…"
type textarea "x"
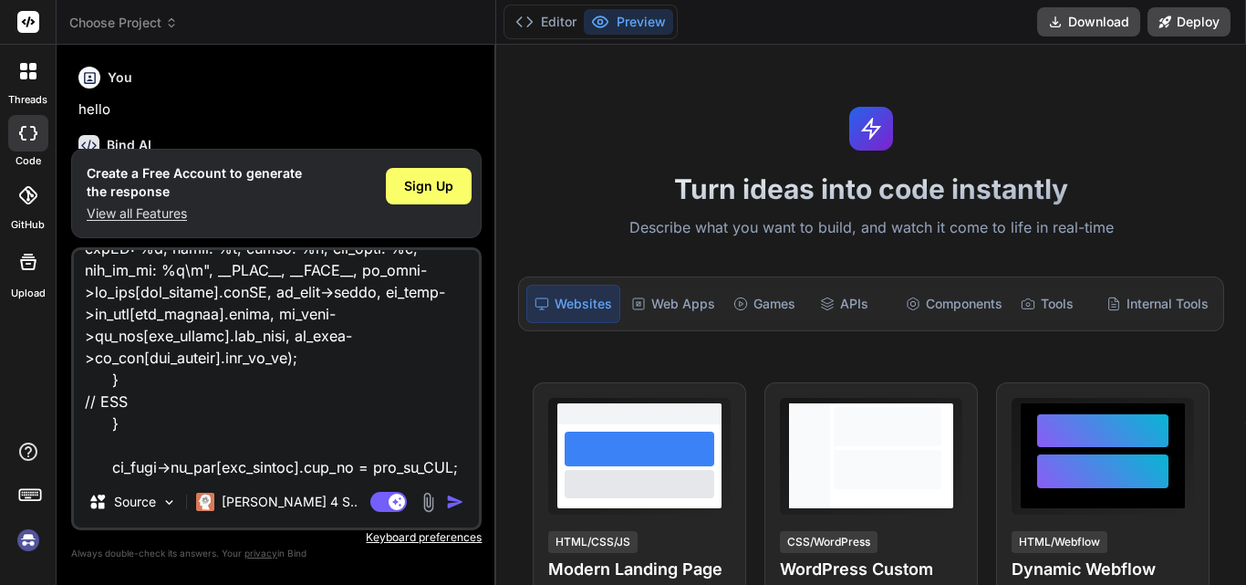
type textarea "/* * parse_te_data * * parse_rdu_data takes a pointer to and existing "te_data"…"
type textarea "x"
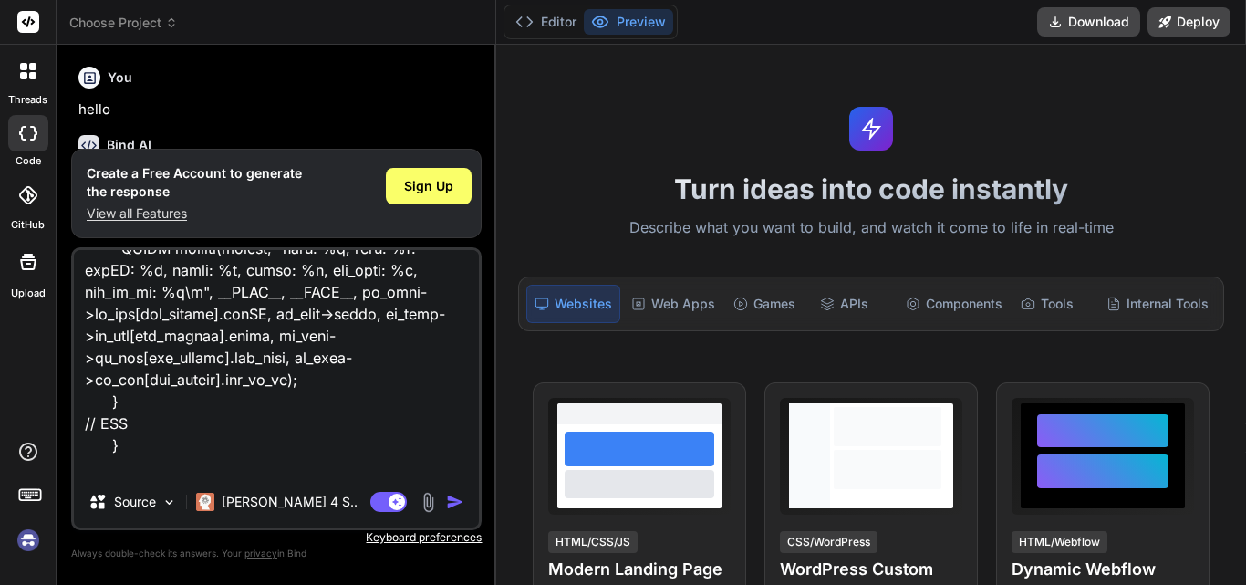
type textarea "/* * parse_te_data * * parse_rdu_data takes a pointer to and existing "te_data"…"
type textarea "x"
type textarea "/* * parse_te_data * * parse_rdu_data takes a pointer to and existing "te_data"…"
type textarea "x"
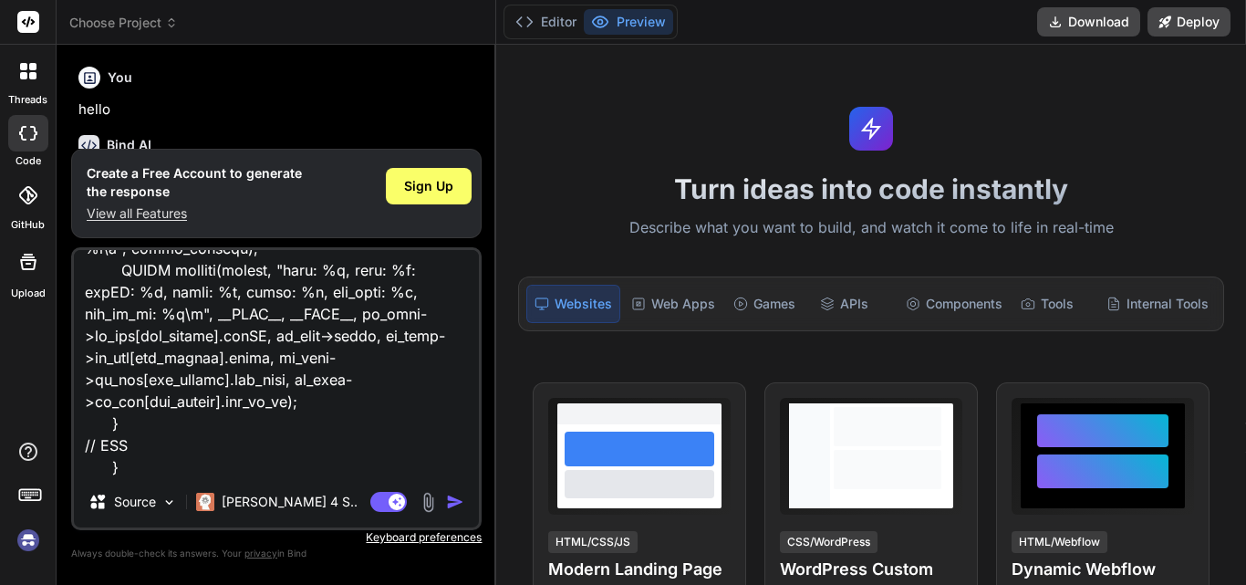
type textarea "/* * parse_te_data * * parse_rdu_data takes a pointer to and existing "te_data"…"
type textarea "x"
type textarea "/* * parse_te_data * * parse_rdu_data takes a pointer to and existing "te_data"…"
type textarea "x"
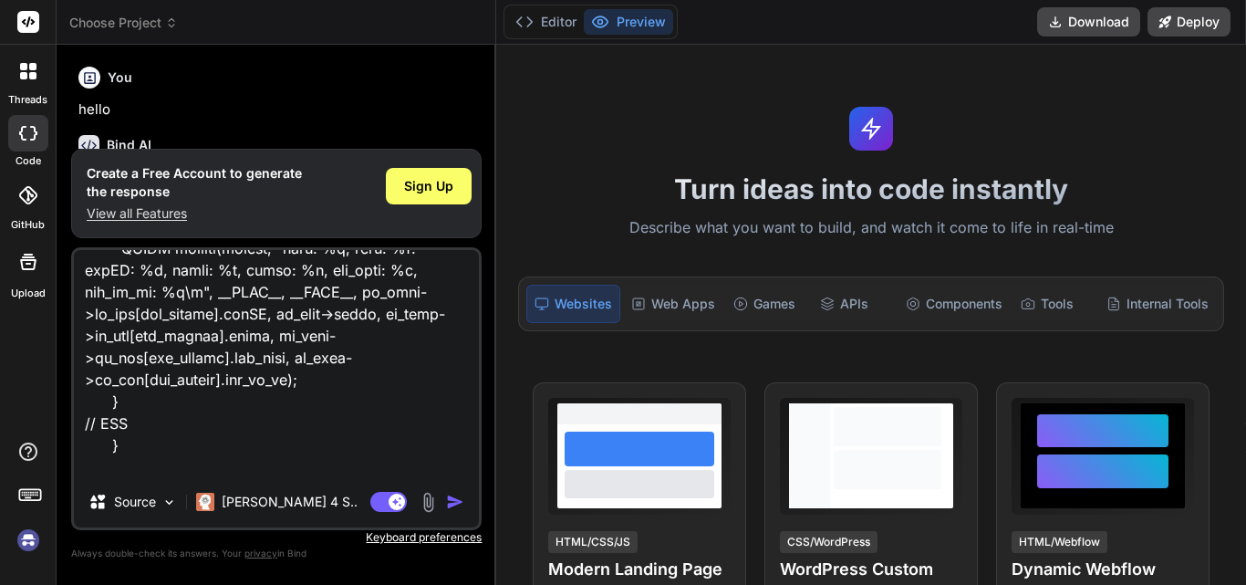
type textarea "/* * parse_te_data * * parse_rdu_data takes a pointer to and existing "te_data"…"
type textarea "x"
type textarea "/* * parse_te_data * * parse_rdu_data takes a pointer to and existing "te_data"…"
type textarea "x"
type textarea "/* * parse_te_data * * parse_rdu_data takes a pointer to and existing "te_data"…"
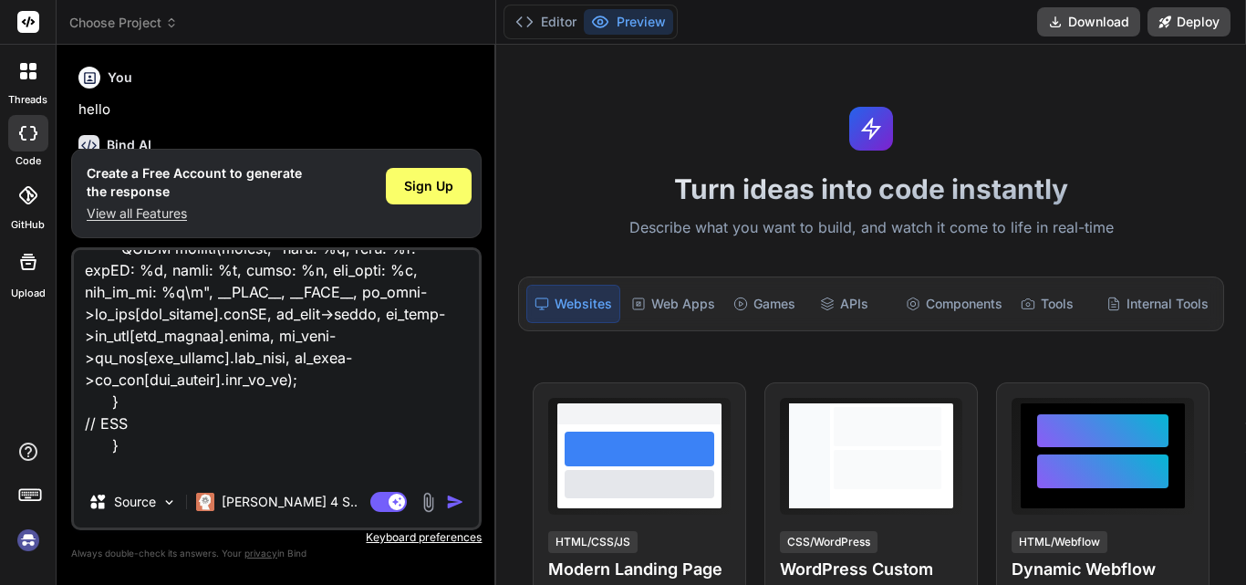
type textarea "x"
type textarea "/* * parse_te_data * * parse_rdu_data takes a pointer to and existing "te_data"…"
type textarea "x"
type textarea "/* * parse_te_data * * parse_rdu_data takes a pointer to and existing "te_data"…"
type textarea "x"
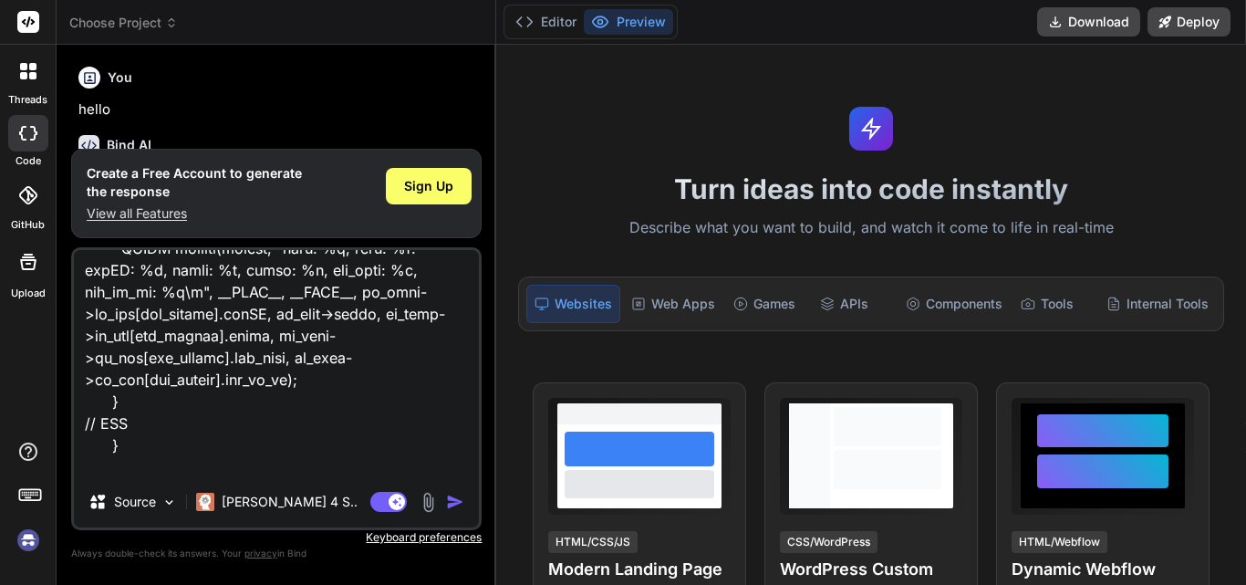
type textarea "/* * parse_te_data * * parse_rdu_data takes a pointer to and existing "te_data"…"
type textarea "x"
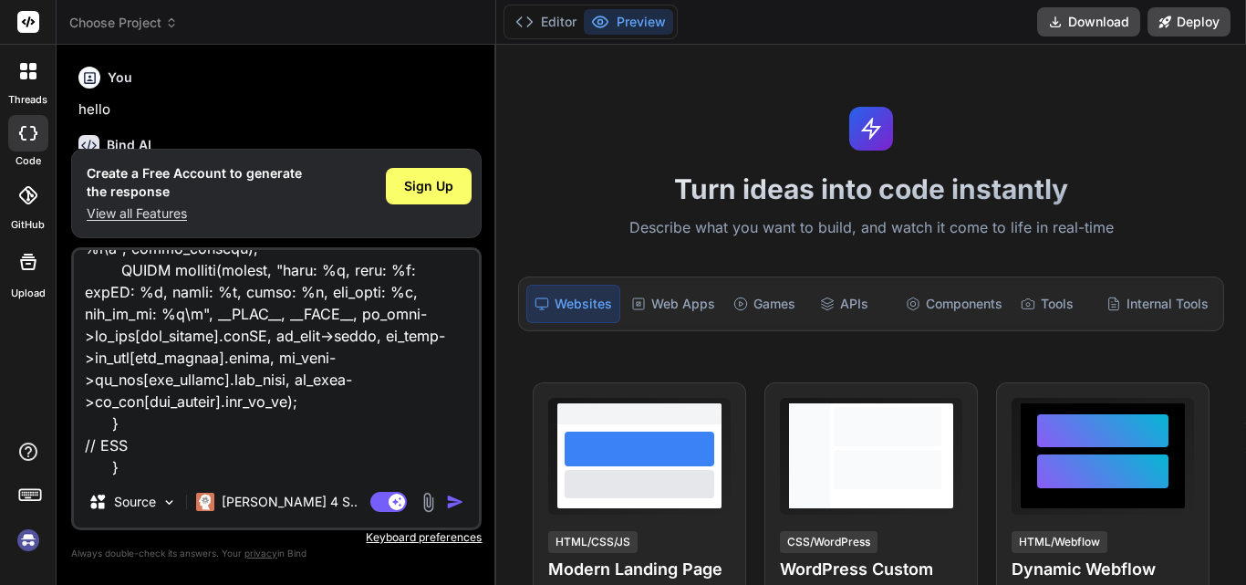
type textarea "/* * parse_te_data * * parse_rdu_data takes a pointer to and existing "te_data"…"
type textarea "x"
type textarea "/* * parse_te_data * * parse_rdu_data takes a pointer to and existing "te_data"…"
type textarea "x"
type textarea "/* * parse_te_data * * parse_rdu_data takes a pointer to and existing "te_data"…"
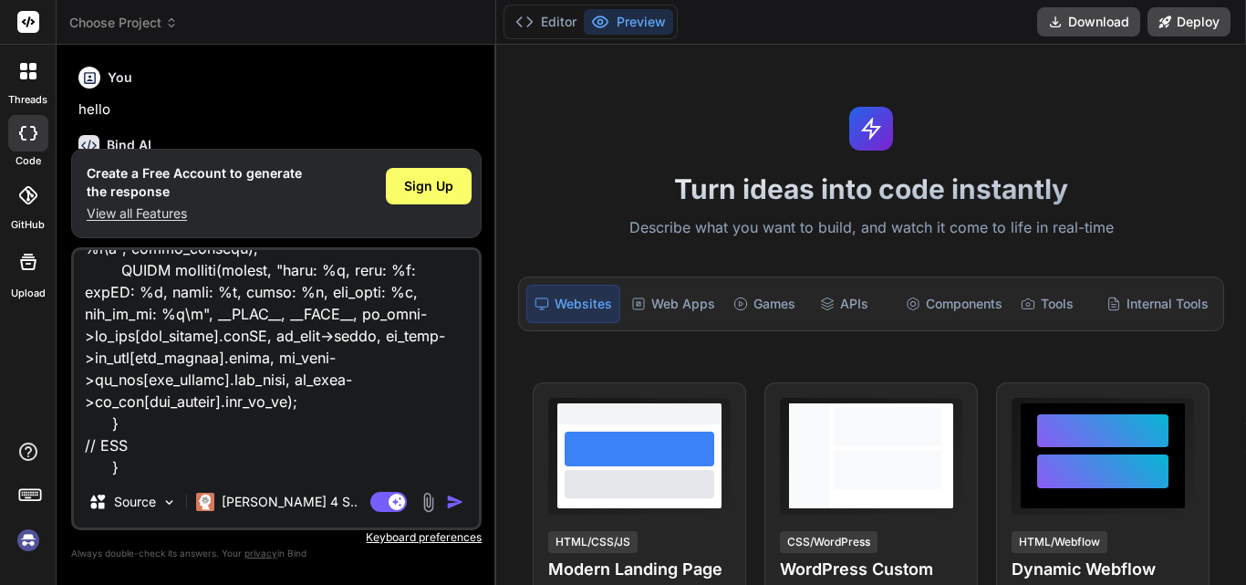
type textarea "x"
type textarea "/* * parse_te_data * * parse_rdu_data takes a pointer to and existing "te_data"…"
type textarea "x"
type textarea "/* * parse_te_data * * parse_rdu_data takes a pointer to and existing "te_data"…"
type textarea "x"
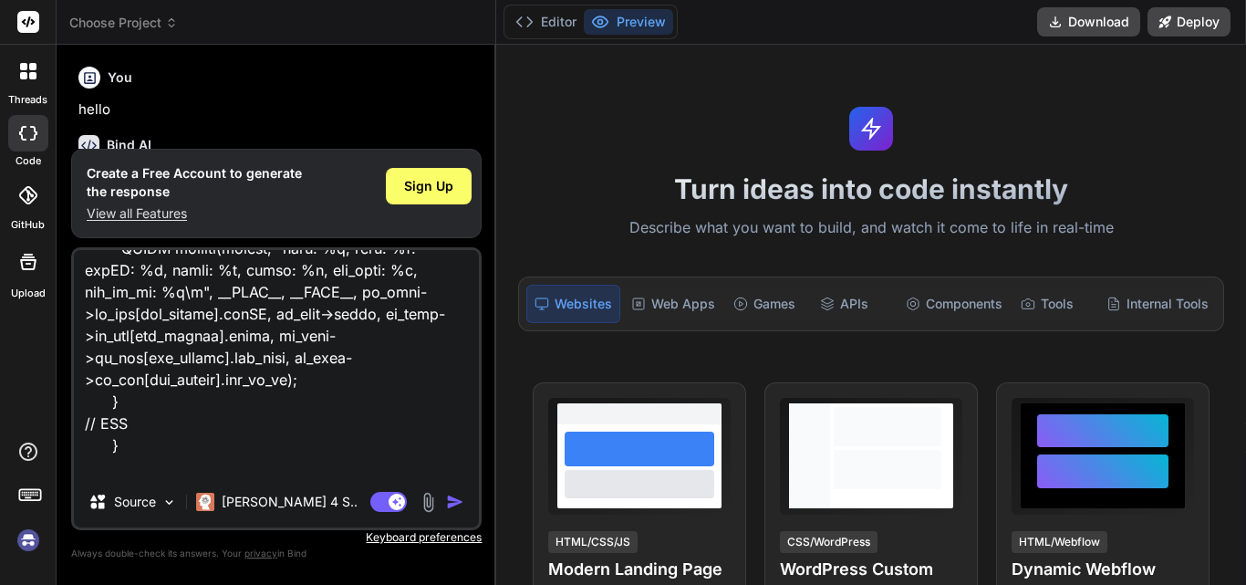
type textarea "/* * parse_te_data * * parse_rdu_data takes a pointer to and existing "te_data"…"
type textarea "x"
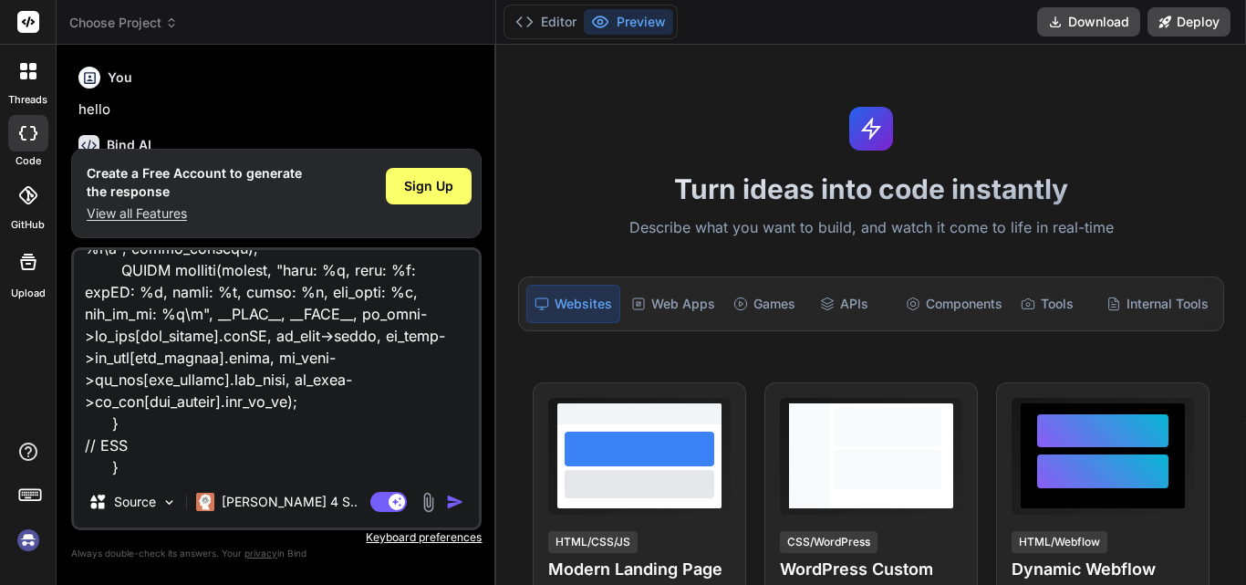
type textarea "/* * parse_te_data * * parse_rdu_data takes a pointer to and existing "te_data"…"
type textarea "x"
type textarea "/* * parse_te_data * * parse_rdu_data takes a pointer to and existing "te_data"…"
click at [454, 504] on img "button" at bounding box center [455, 502] width 18 height 18
click at [457, 504] on img "button" at bounding box center [455, 502] width 18 height 18
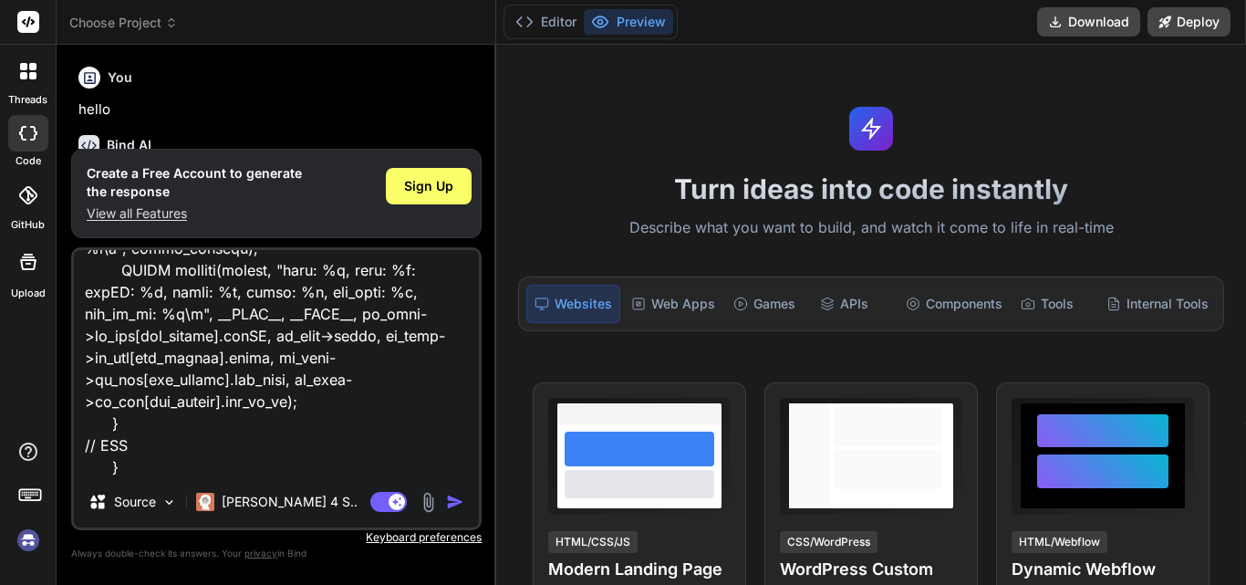
click at [457, 504] on img "button" at bounding box center [455, 502] width 18 height 18
click at [425, 178] on span "Sign Up" at bounding box center [428, 186] width 49 height 18
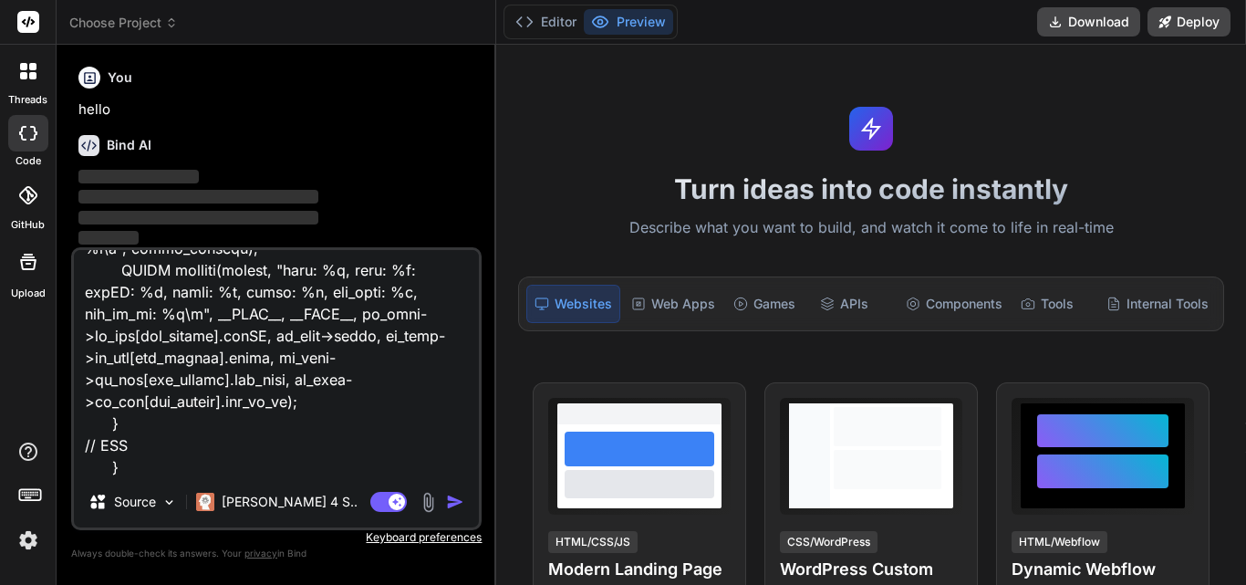
click at [452, 498] on img "button" at bounding box center [455, 502] width 18 height 18
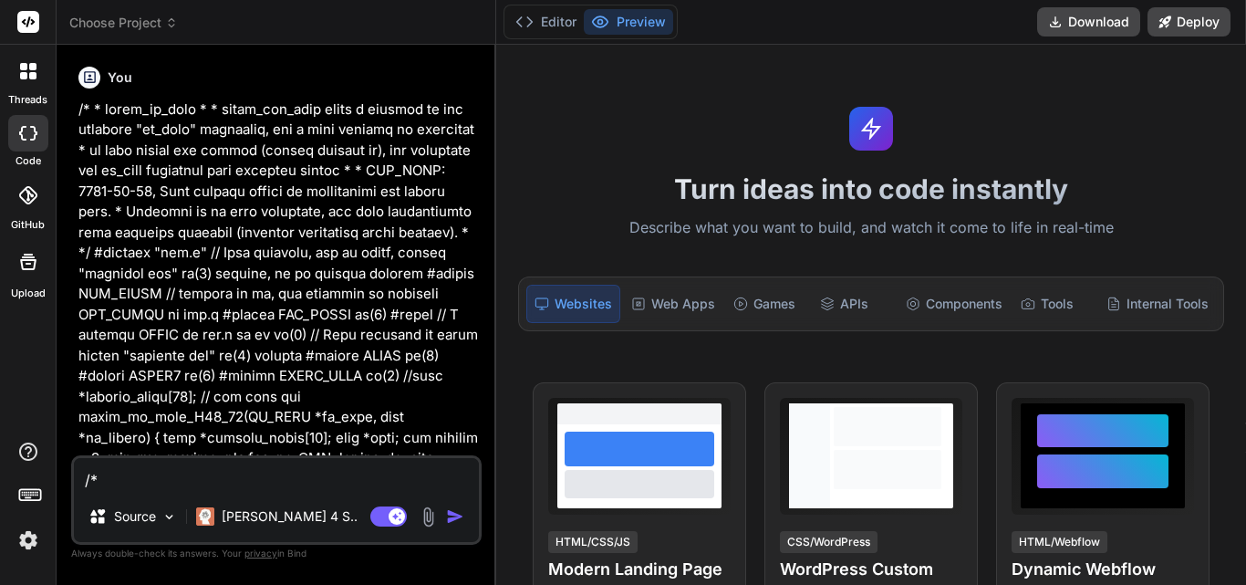
type textarea "x"
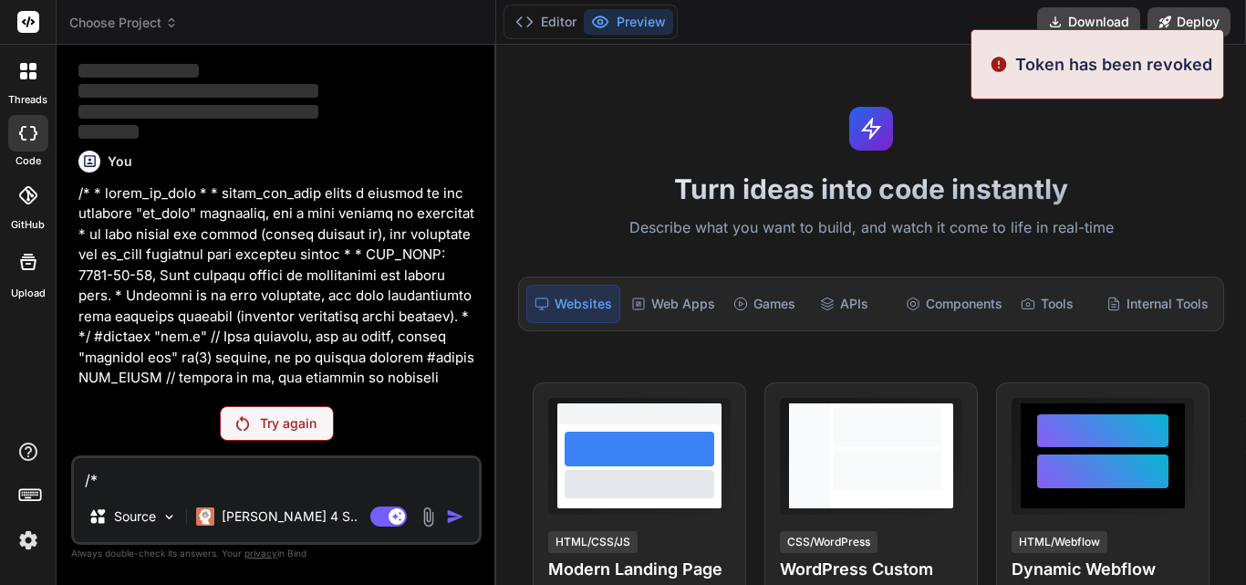
scroll to position [61, 0]
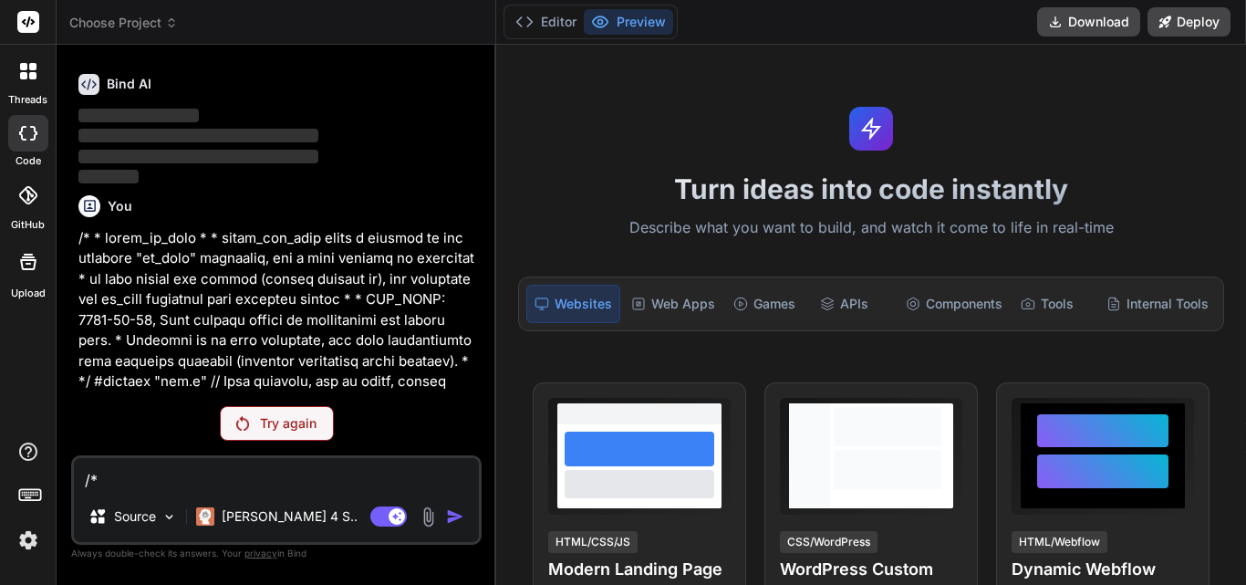
click at [235, 464] on textarea at bounding box center [276, 474] width 405 height 33
paste textarea "/* * parse_te_data * * parse_rdu_data takes a pointer to and existing "te_data"…"
type textarea "/* * parse_te_data * * parse_rdu_data takes a pointer to and existing "te_data"…"
type textarea "x"
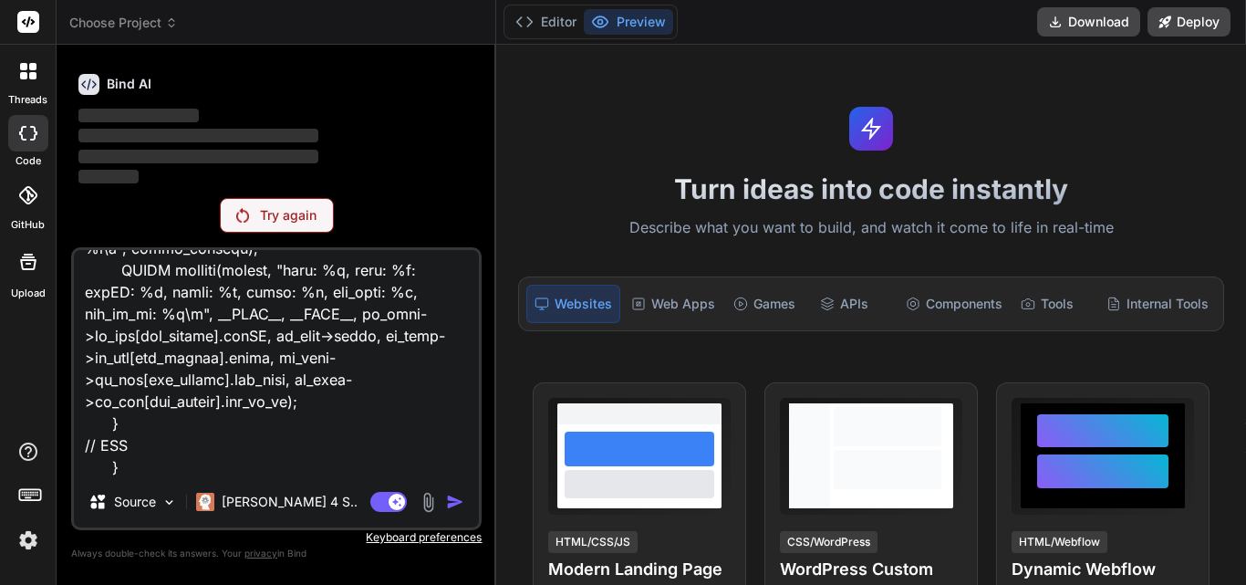
type textarea "/* * parse_te_data * * parse_rdu_data takes a pointer to and existing "te_data"…"
click at [279, 212] on p "Try again" at bounding box center [288, 215] width 57 height 18
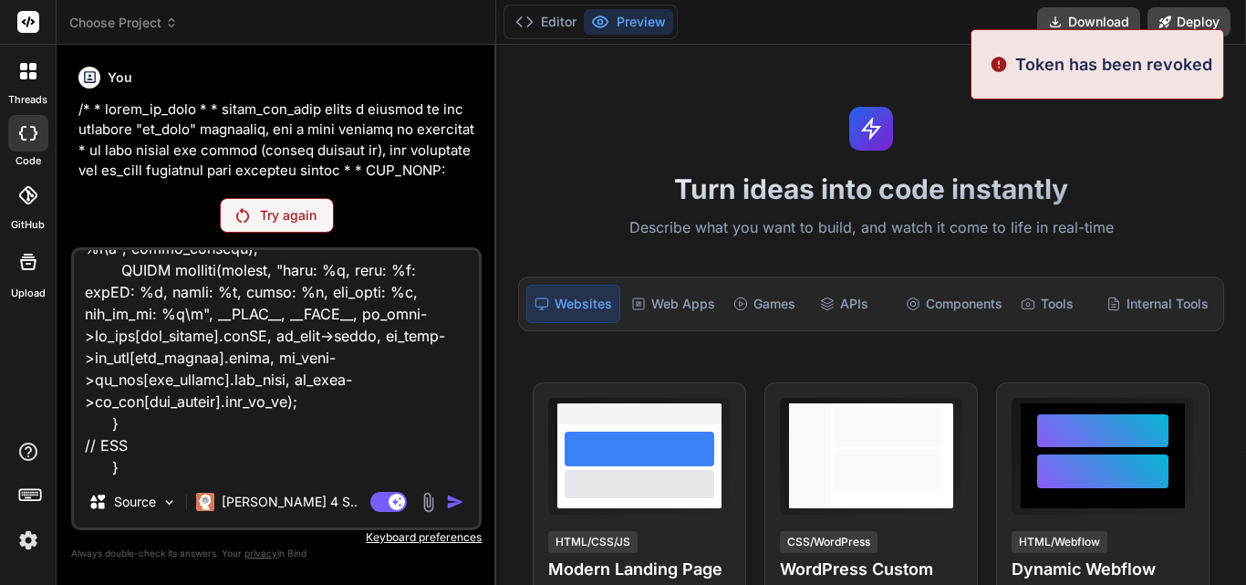
scroll to position [61, 0]
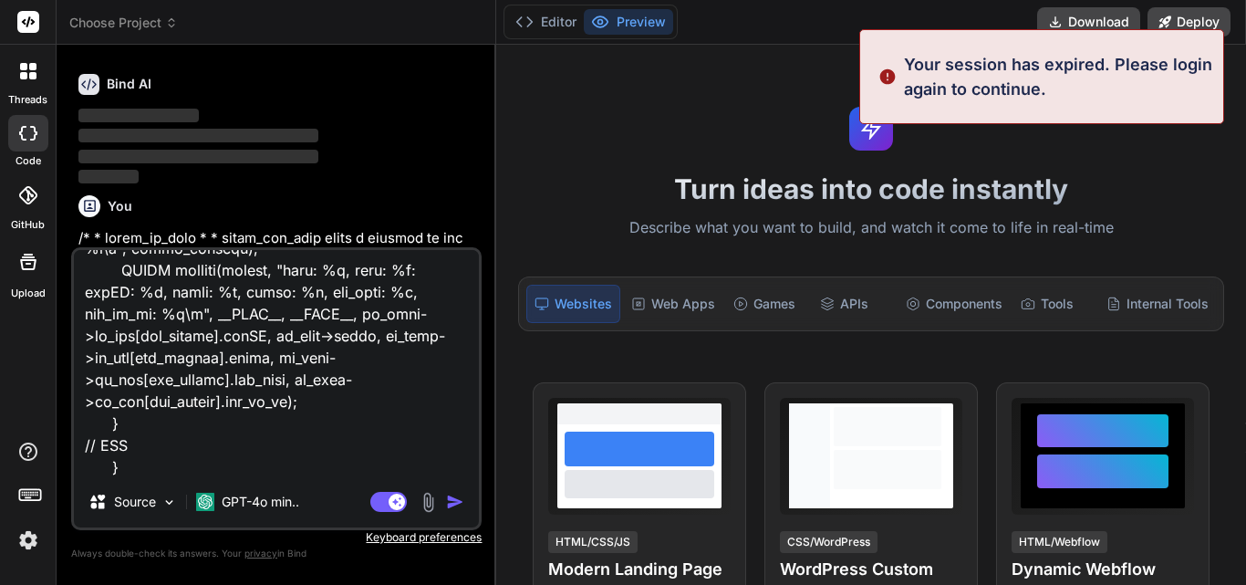
type textarea "x"
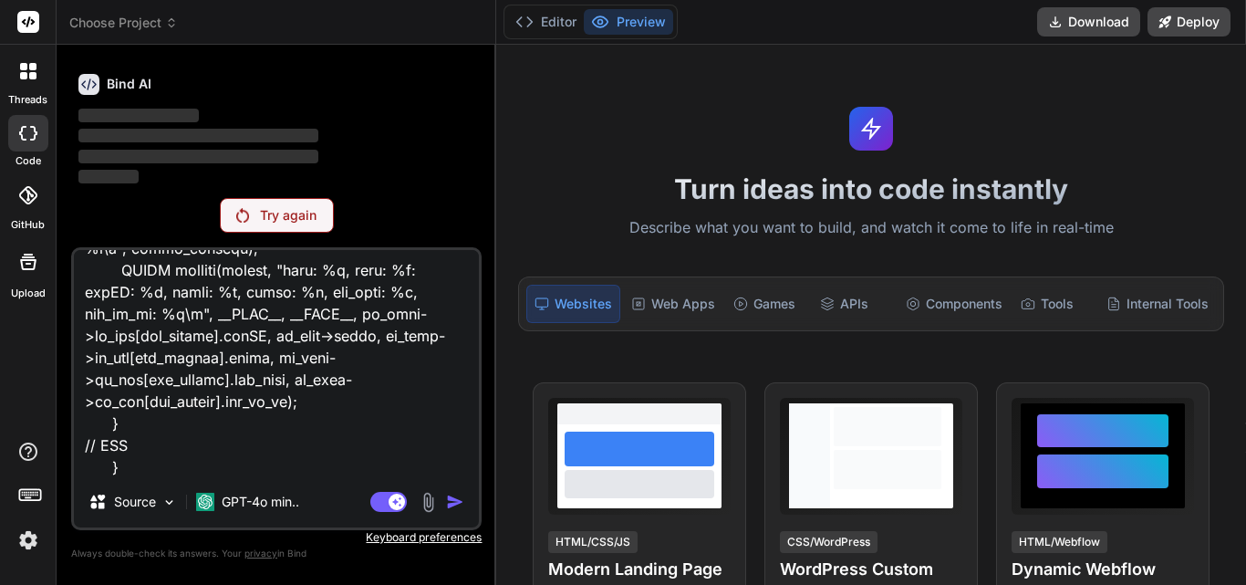
scroll to position [190, 0]
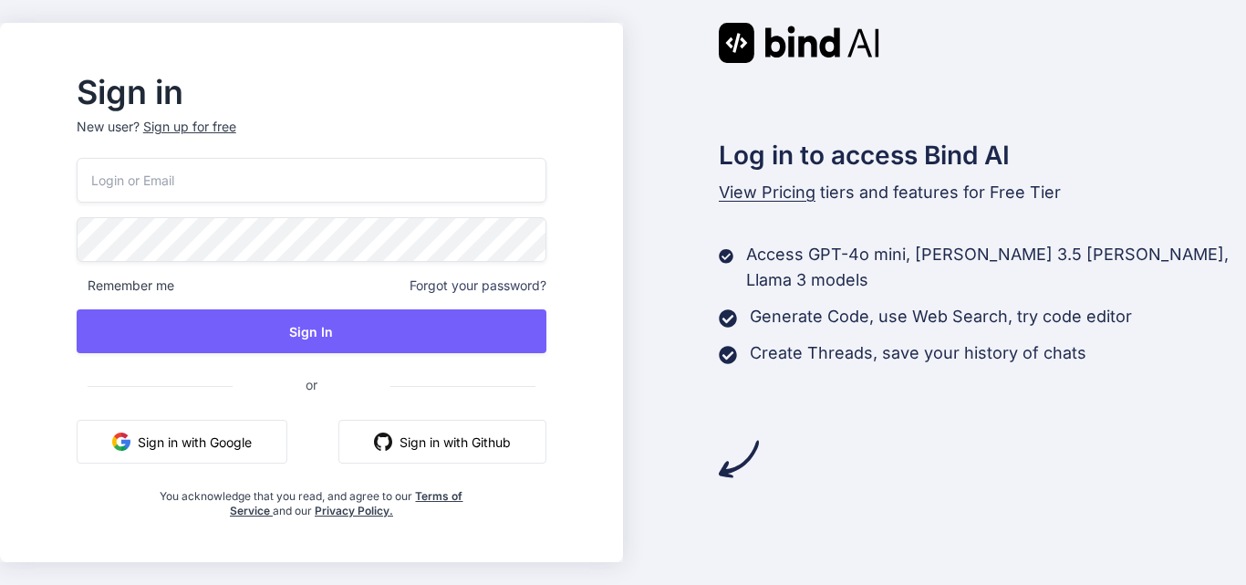
click at [248, 441] on button "Sign in with Google" at bounding box center [182, 442] width 211 height 44
